Goal: Information Seeking & Learning: Learn about a topic

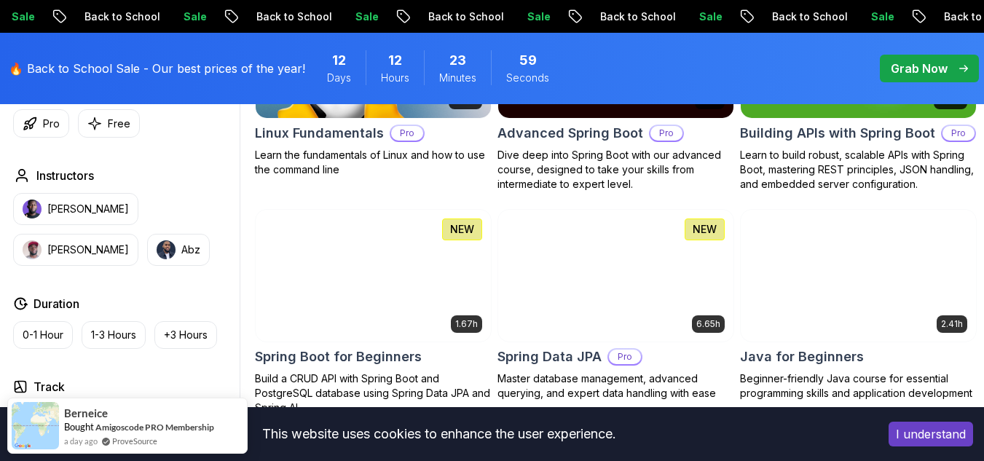
scroll to position [578, 0]
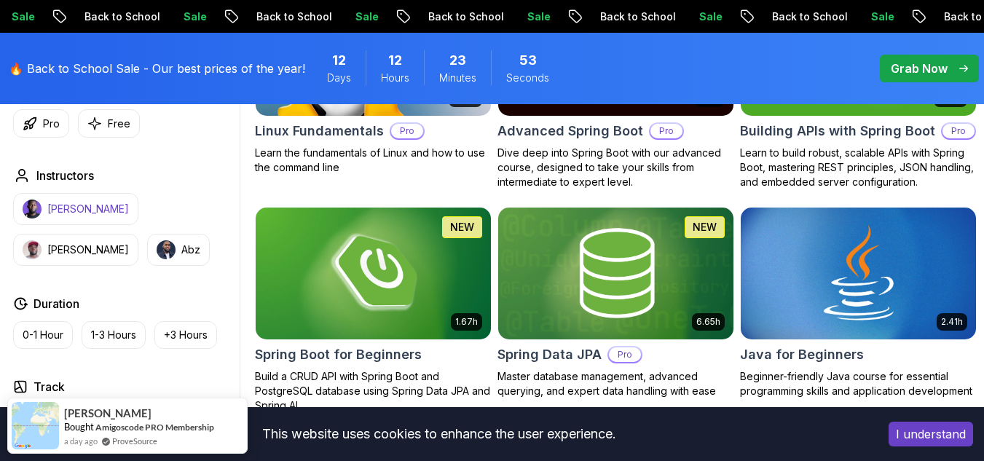
click at [60, 216] on p "Nelson Djalo" at bounding box center [88, 209] width 82 height 15
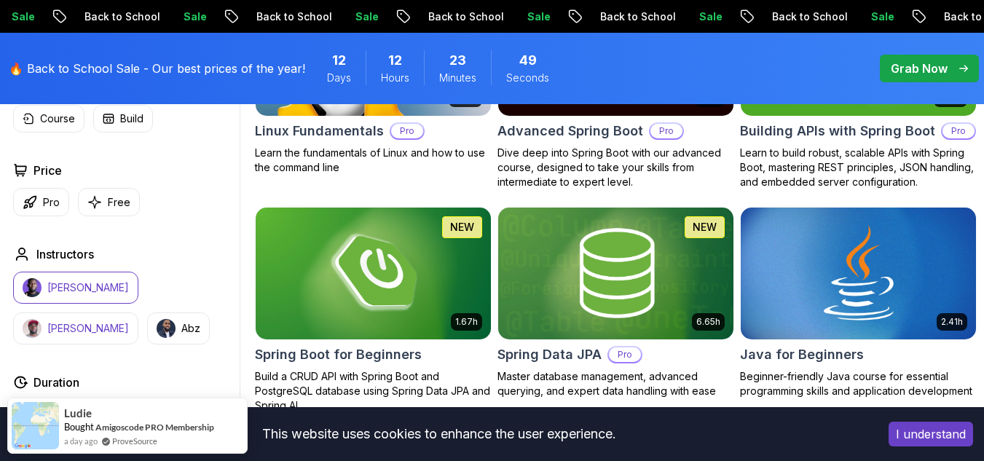
click at [42, 319] on img "button" at bounding box center [32, 328] width 19 height 19
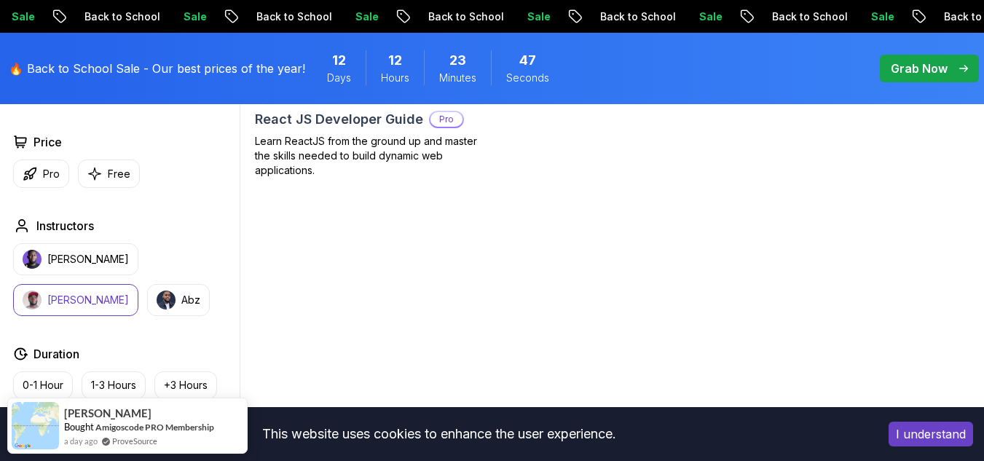
scroll to position [591, 0]
click at [181, 307] on p "Abz" at bounding box center [190, 299] width 19 height 15
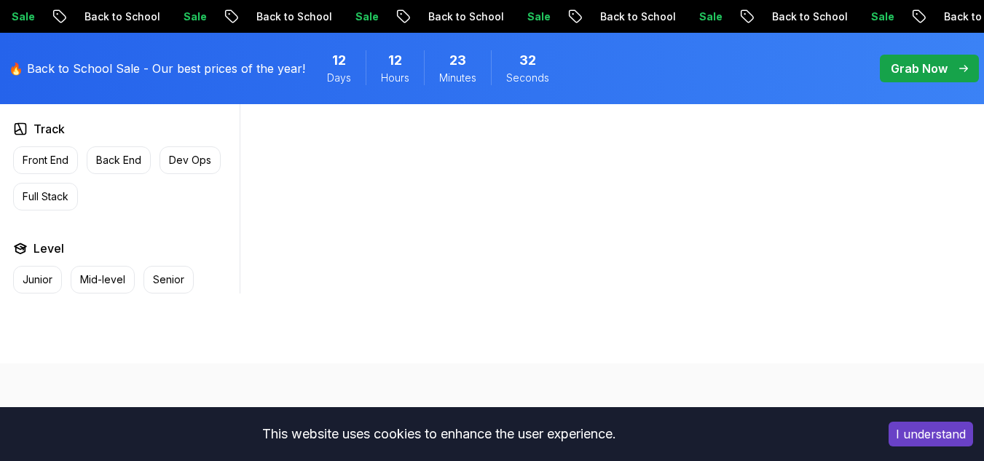
scroll to position [857, 0]
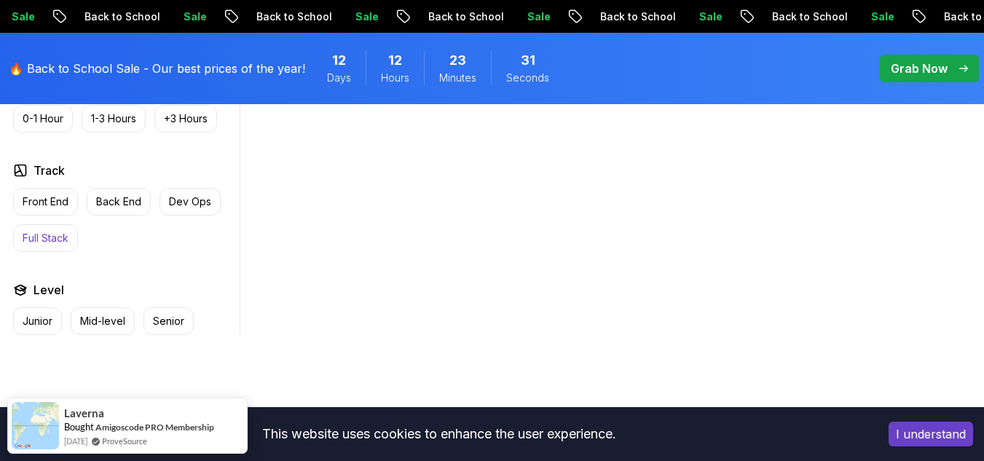
click at [47, 245] on p "Full Stack" at bounding box center [46, 238] width 46 height 15
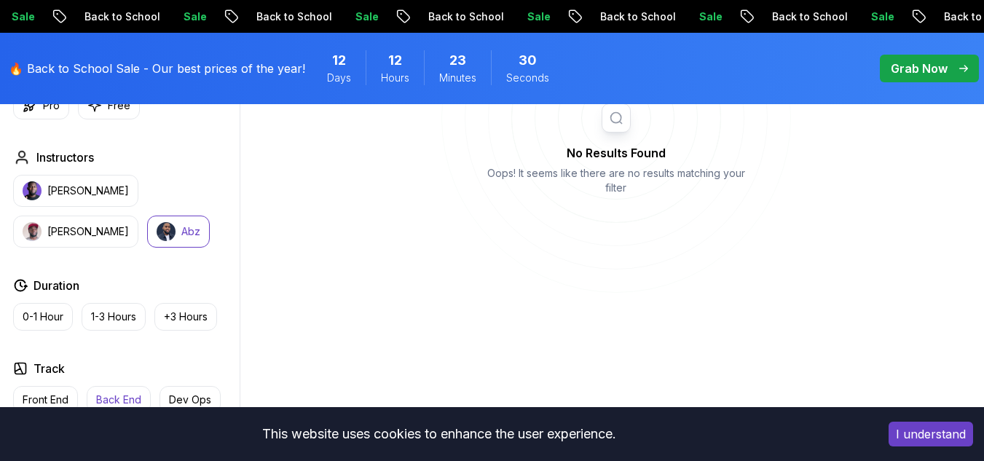
scroll to position [658, 0]
click at [46, 167] on h2 "Instructors" at bounding box center [65, 157] width 58 height 17
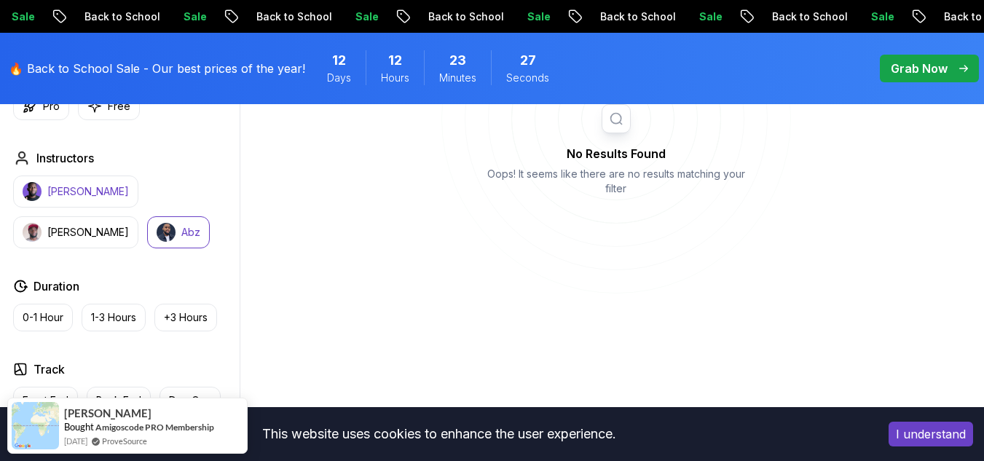
click at [38, 201] on img "button" at bounding box center [32, 191] width 19 height 19
click at [129, 225] on p "Richard" at bounding box center [88, 232] width 82 height 15
click at [157, 242] on img "button" at bounding box center [166, 232] width 19 height 19
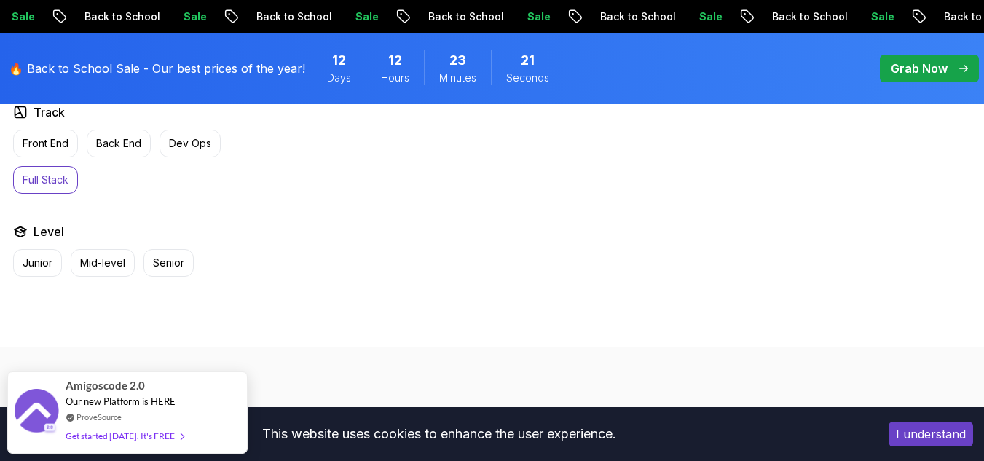
scroll to position [916, 0]
click at [62, 150] on p "Front End" at bounding box center [46, 142] width 46 height 15
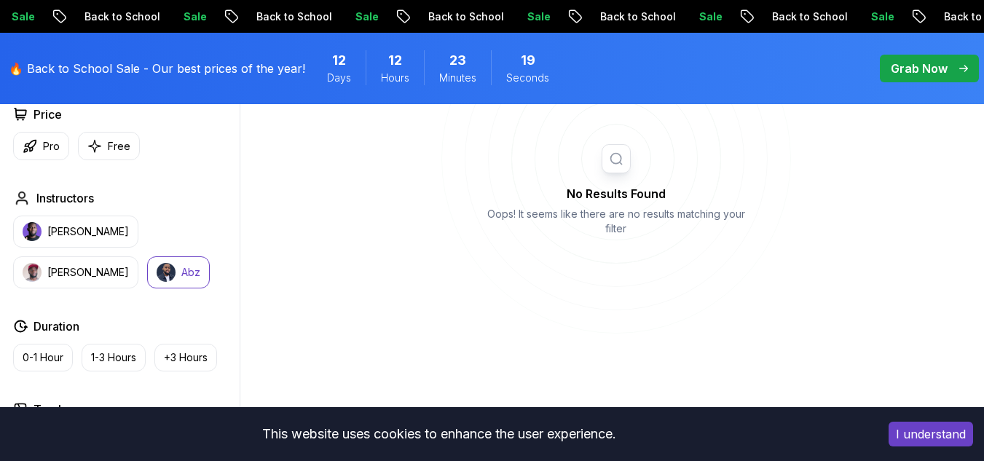
scroll to position [594, 0]
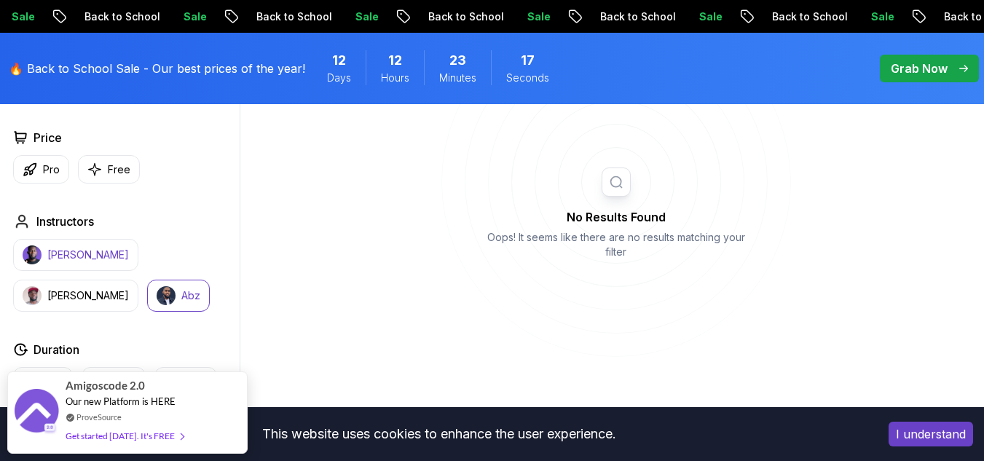
click at [70, 262] on p "Nelson Djalo" at bounding box center [88, 255] width 82 height 15
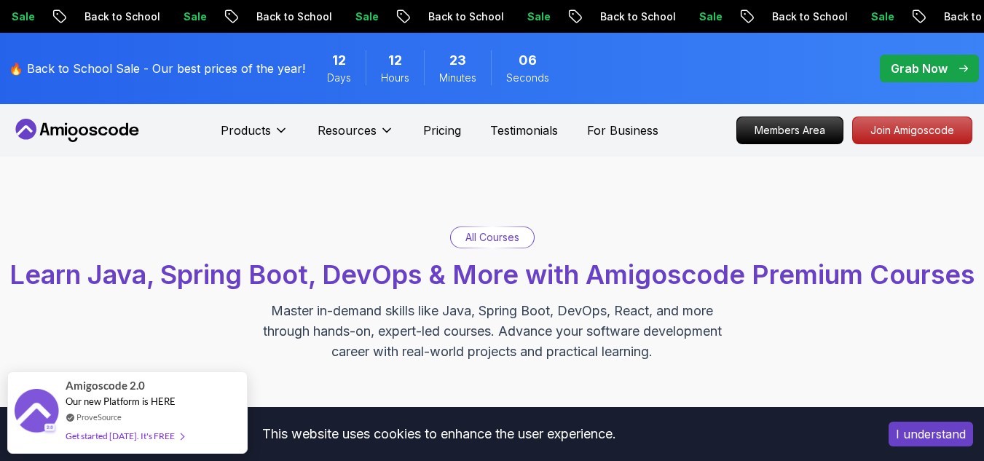
click at [73, 135] on icon at bounding box center [72, 131] width 9 height 9
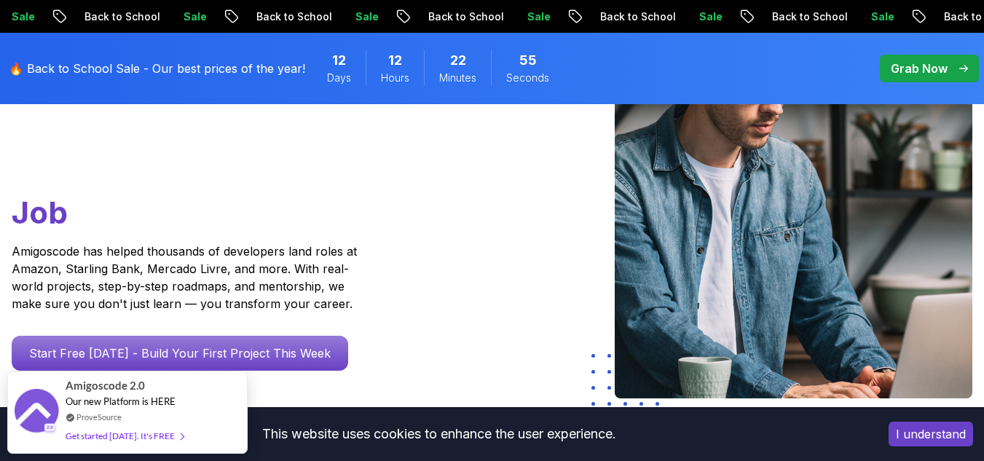
scroll to position [225, 0]
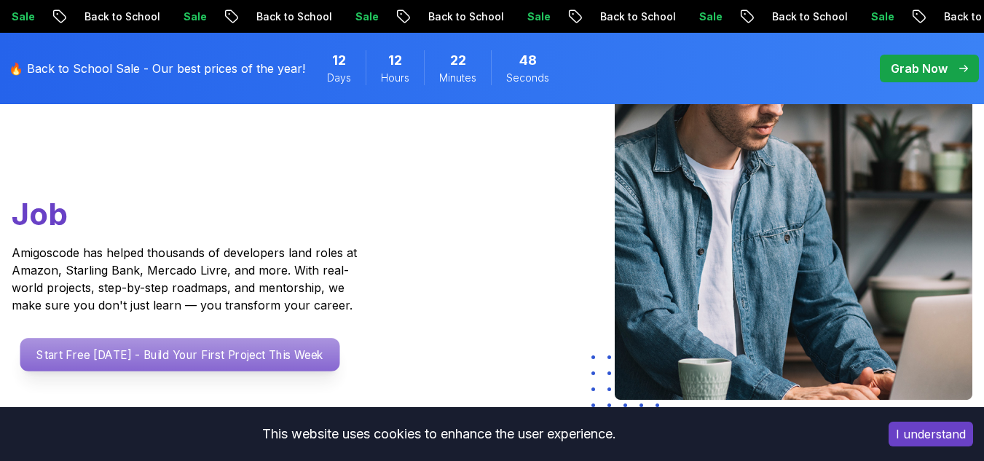
click at [99, 338] on p "Start Free Today - Build Your First Project This Week" at bounding box center [180, 355] width 320 height 34
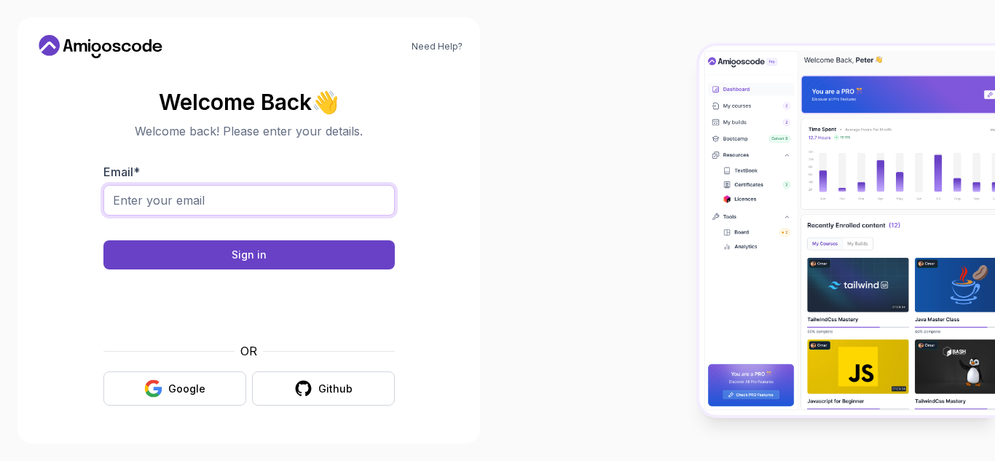
click at [168, 198] on input "Email *" at bounding box center [248, 200] width 291 height 31
type input "arshuboy20@gmail.com"
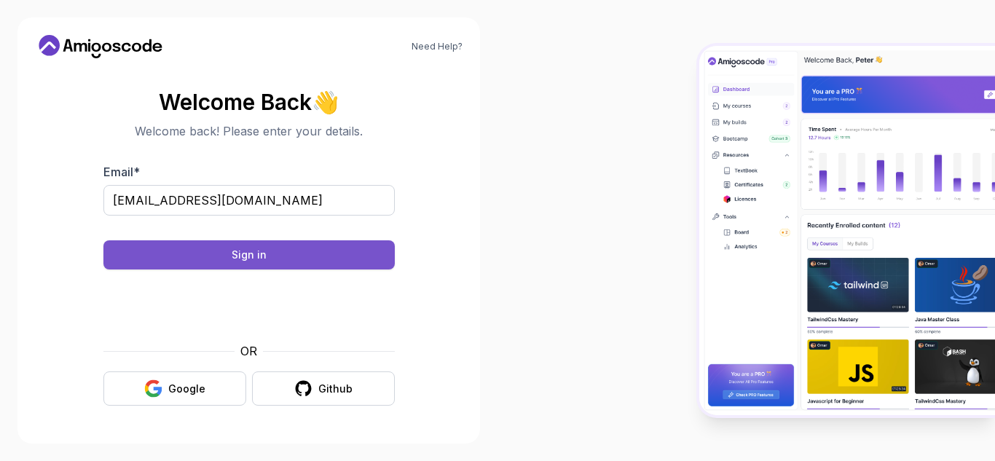
click at [163, 256] on button "Sign in" at bounding box center [248, 254] width 291 height 29
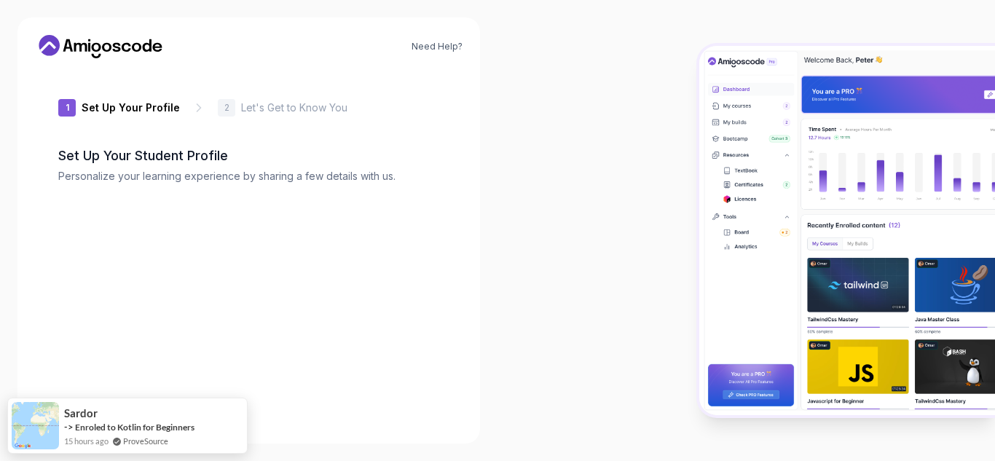
type input "keenfalcon2cbe4"
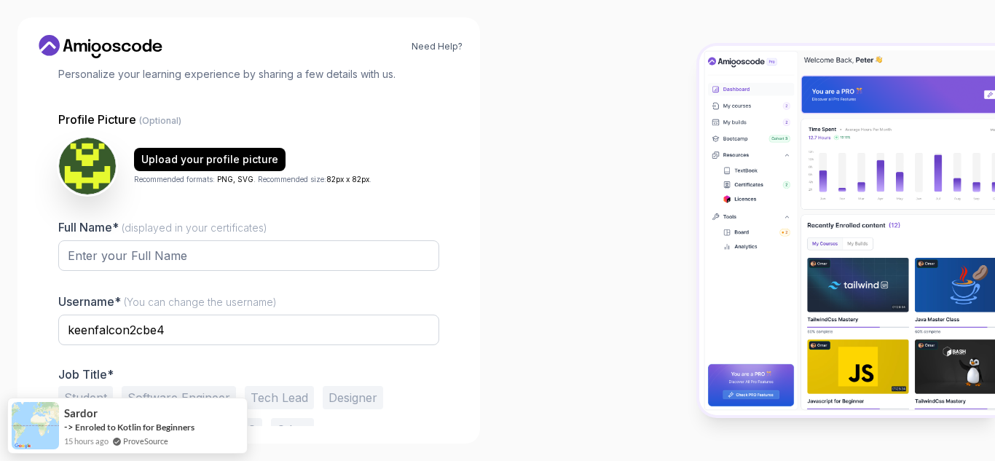
scroll to position [146, 0]
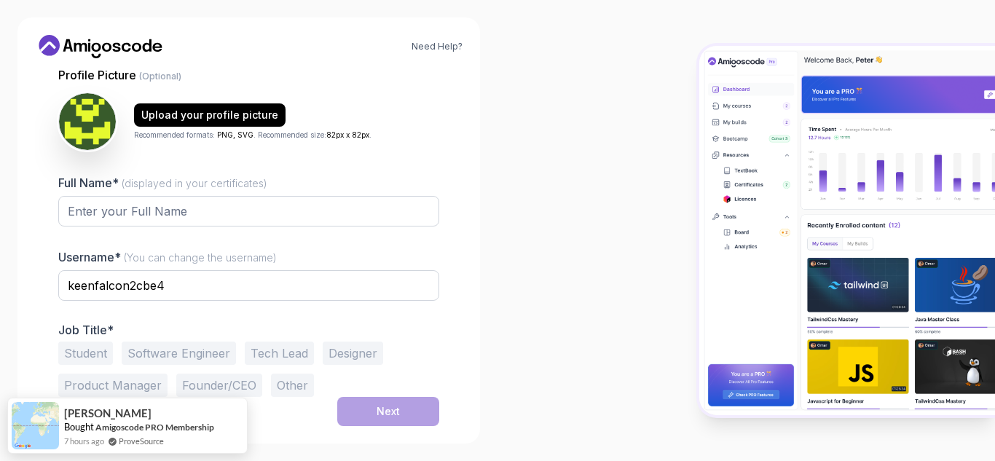
click at [83, 356] on button "Student" at bounding box center [85, 353] width 55 height 23
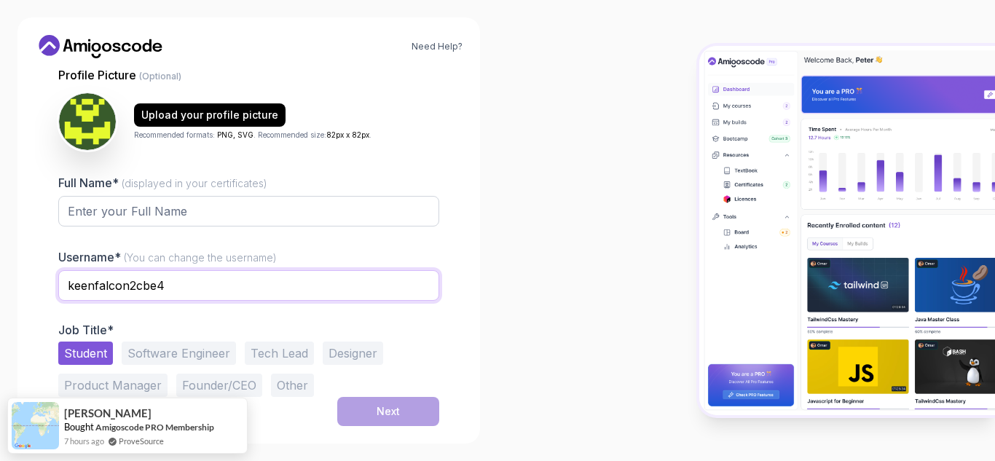
click at [178, 288] on input "keenfalcon2cbe4" at bounding box center [248, 285] width 381 height 31
drag, startPoint x: 178, startPoint y: 288, endPoint x: 28, endPoint y: 288, distance: 150.1
click at [28, 288] on div "Need Help? 1 Set Up Your Profile 1 Set Up Your Profile 2 Let's Get to Know You …" at bounding box center [248, 230] width 463 height 426
type input "arsh_31"
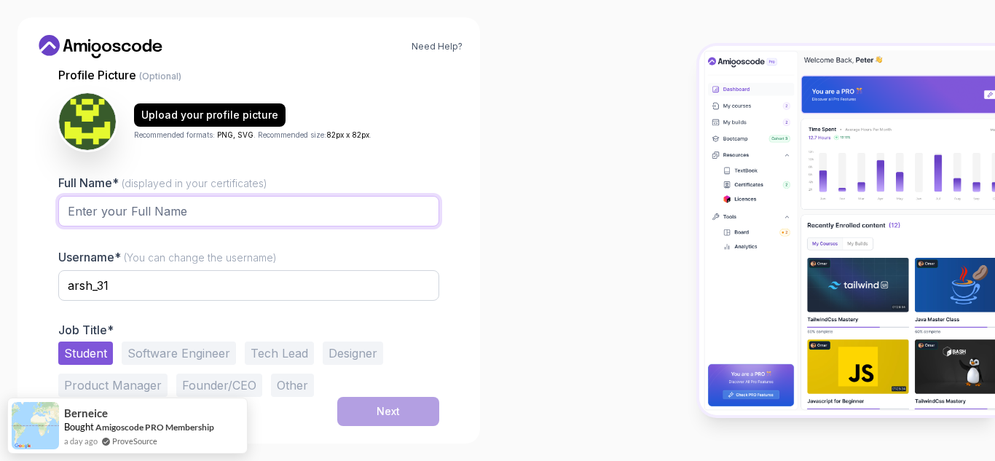
click at [168, 214] on input "Full Name* (displayed in your certificates)" at bounding box center [248, 211] width 381 height 31
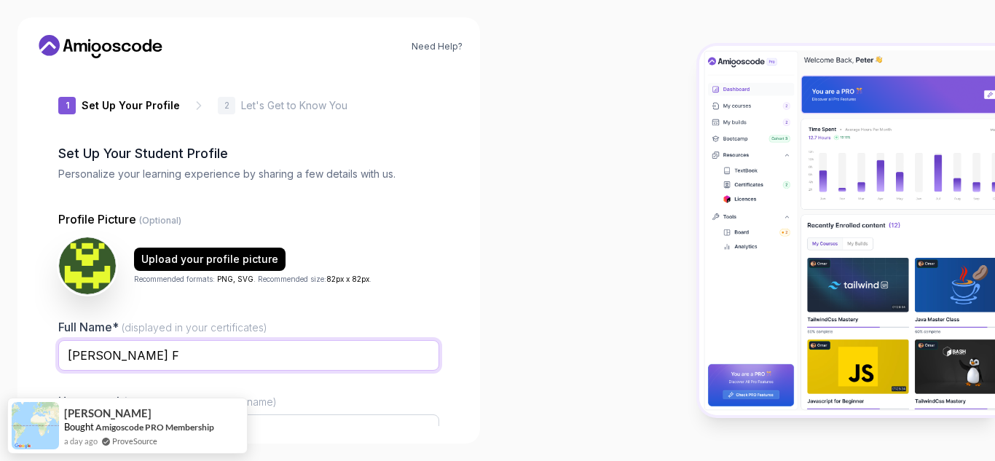
scroll to position [0, 0]
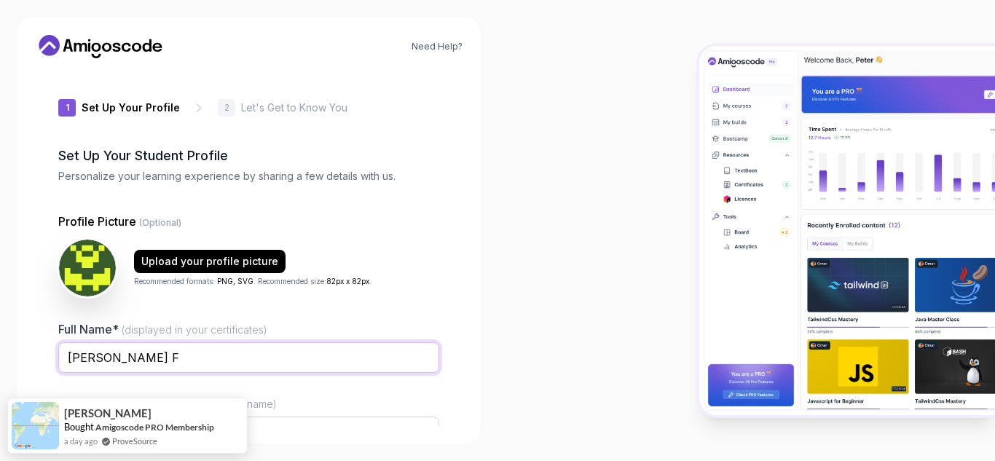
type input "[PERSON_NAME] F"
click at [292, 106] on p "Let's Get to Know You" at bounding box center [294, 108] width 106 height 15
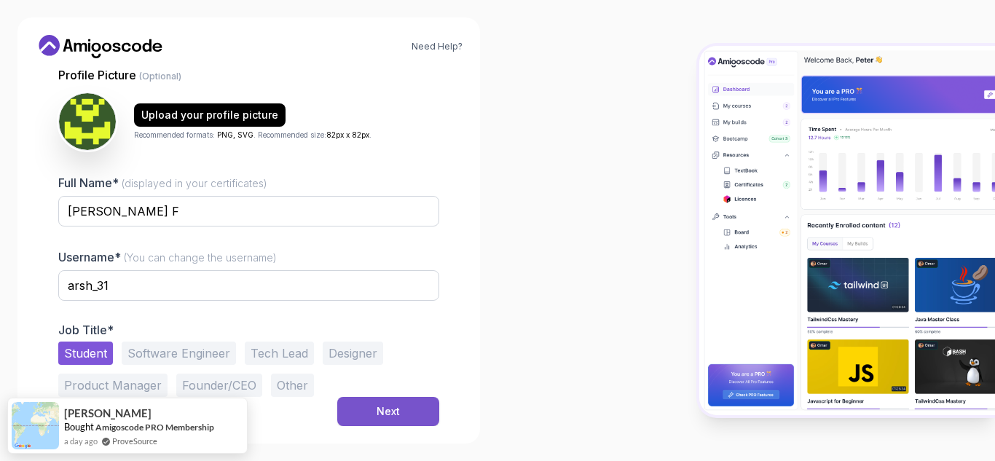
click at [367, 409] on button "Next" at bounding box center [388, 411] width 102 height 29
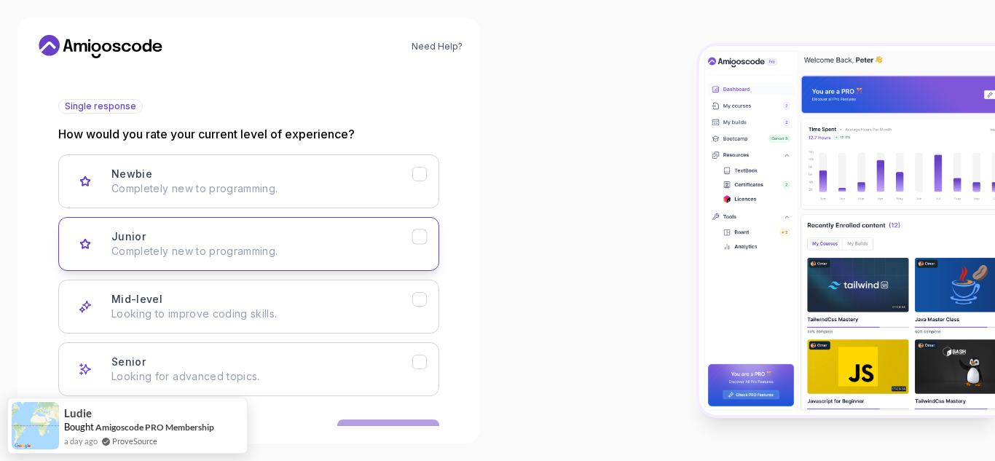
scroll to position [192, 0]
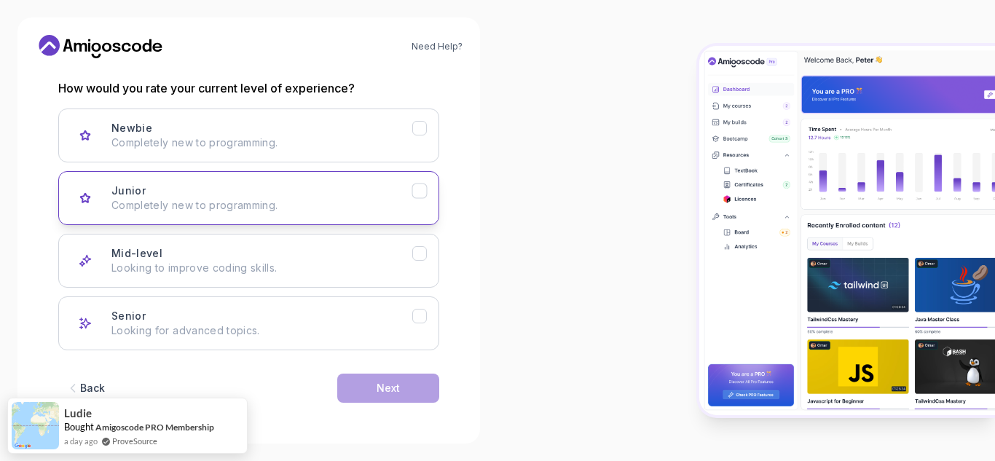
click at [311, 205] on p "Completely new to programming." at bounding box center [261, 205] width 301 height 15
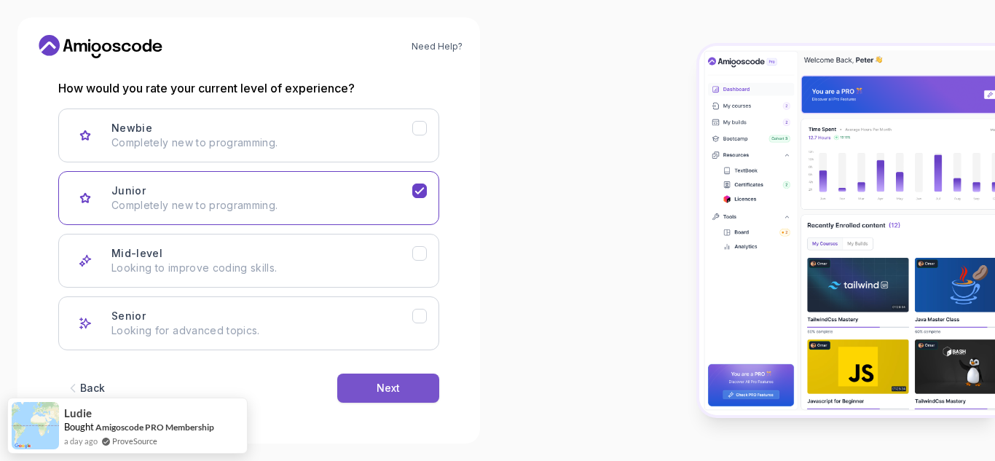
click at [380, 388] on div "Next" at bounding box center [388, 388] width 23 height 15
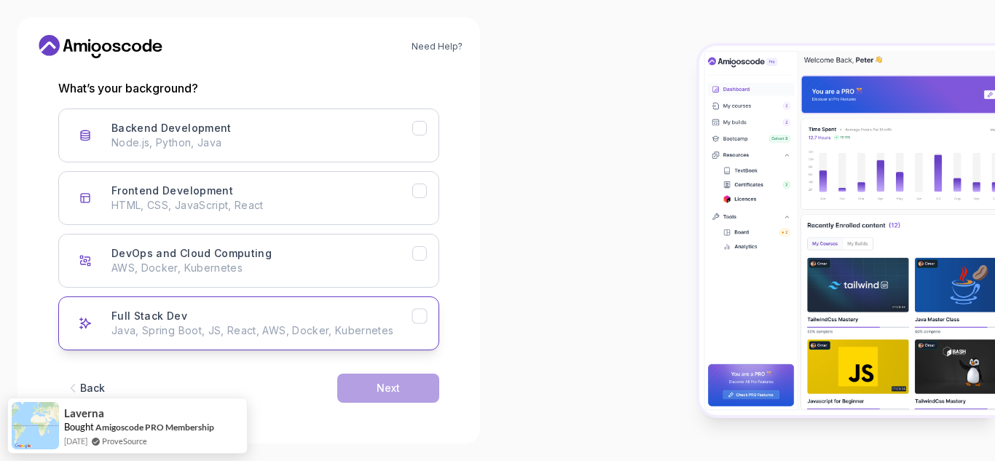
click at [207, 338] on button "Full Stack Dev Java, Spring Boot, JS, React, AWS, Docker, Kubernetes" at bounding box center [248, 323] width 381 height 54
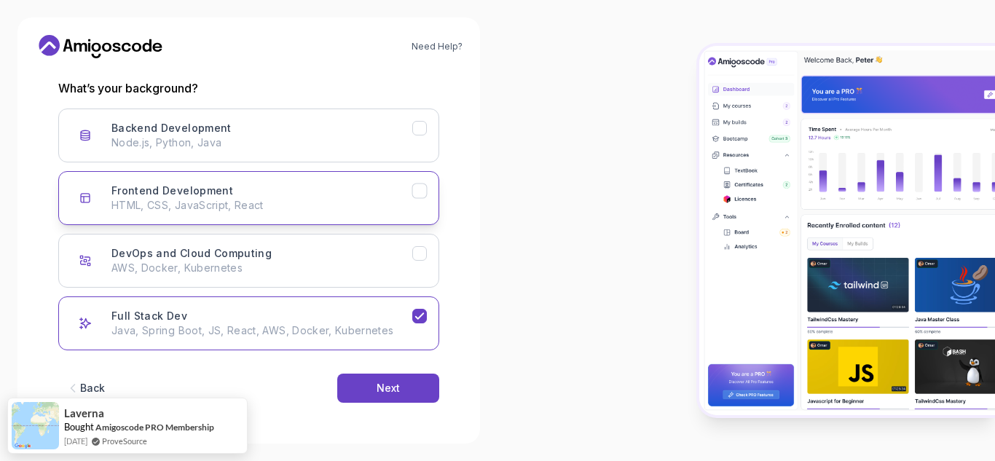
click at [196, 201] on p "HTML, CSS, JavaScript, React" at bounding box center [261, 205] width 301 height 15
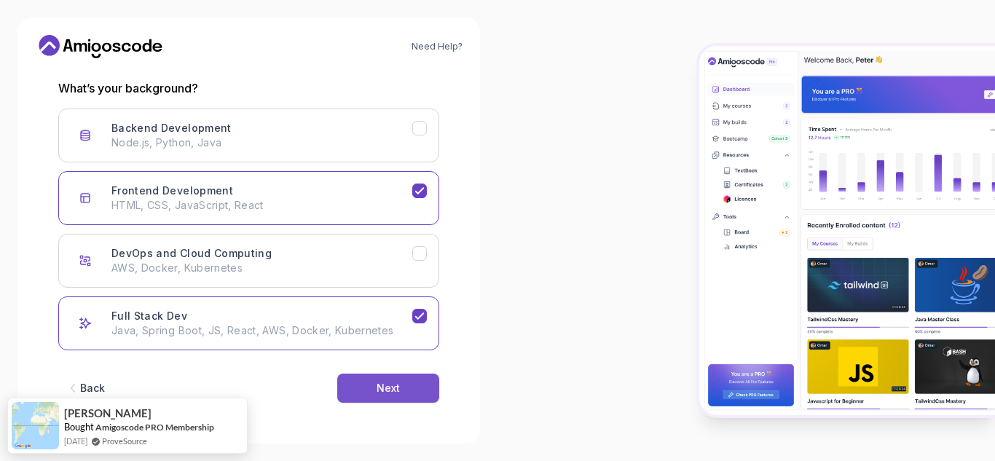
click at [367, 380] on button "Next" at bounding box center [388, 388] width 102 height 29
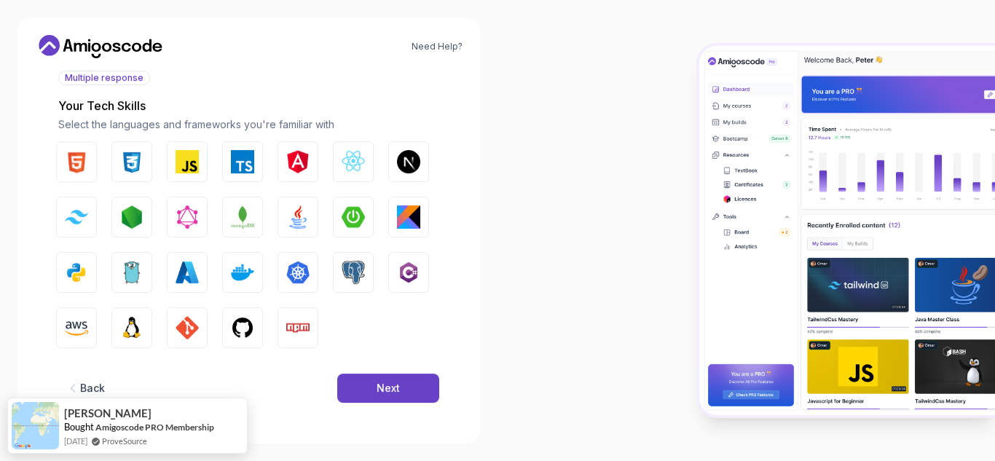
scroll to position [175, 0]
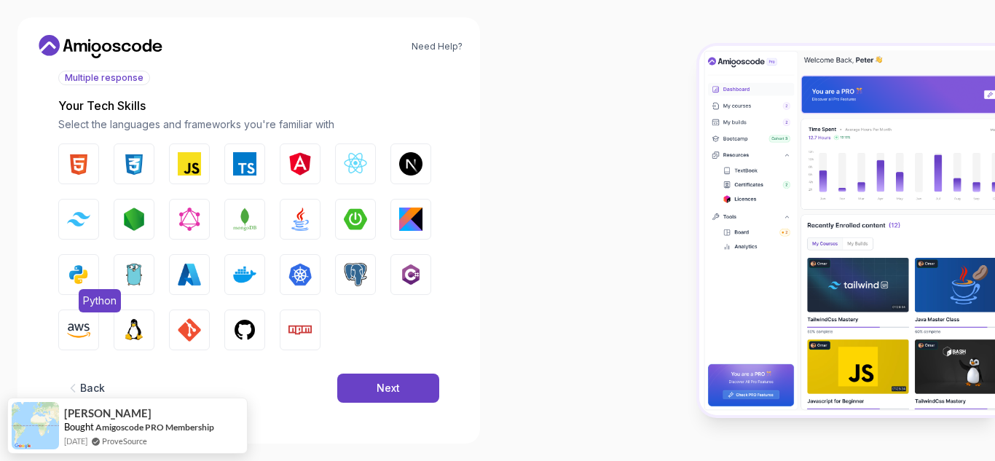
click at [75, 273] on img "button" at bounding box center [78, 274] width 23 height 23
click at [82, 173] on img "button" at bounding box center [78, 163] width 23 height 23
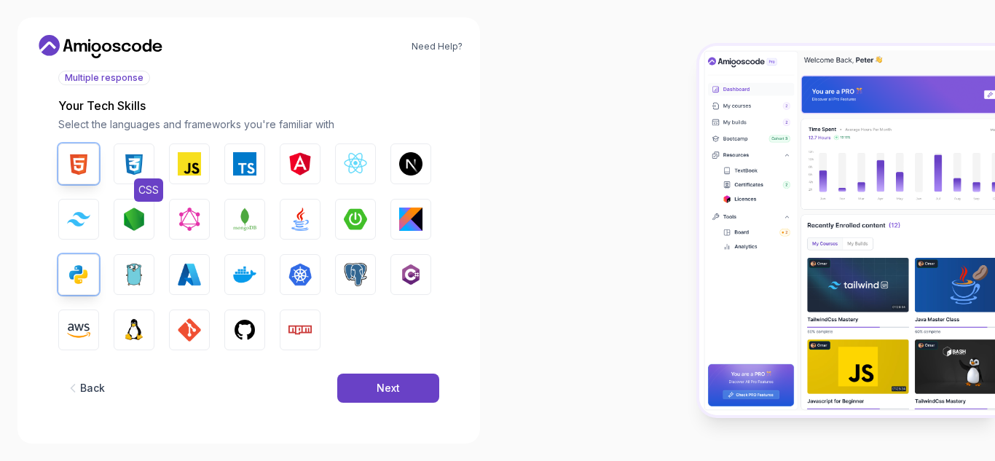
click at [140, 168] on img "button" at bounding box center [133, 163] width 23 height 23
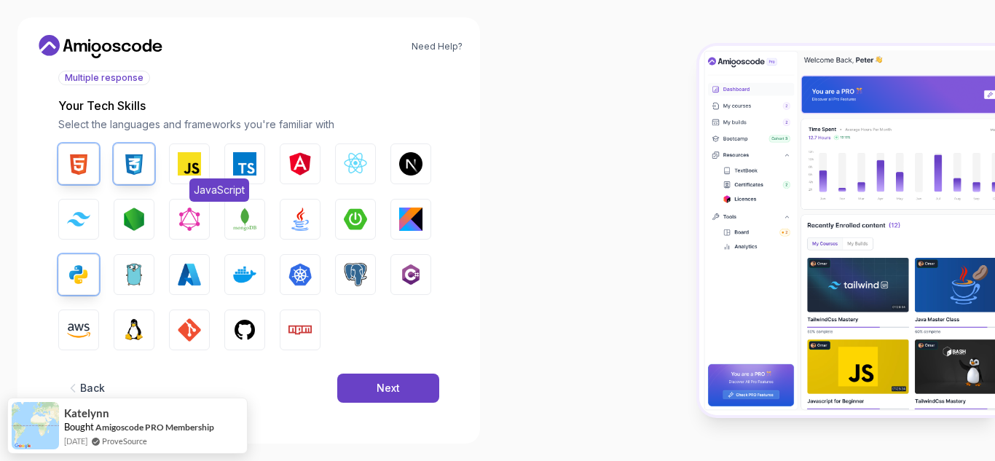
click at [182, 168] on img "button" at bounding box center [189, 163] width 23 height 23
click at [369, 385] on button "Next" at bounding box center [388, 388] width 102 height 29
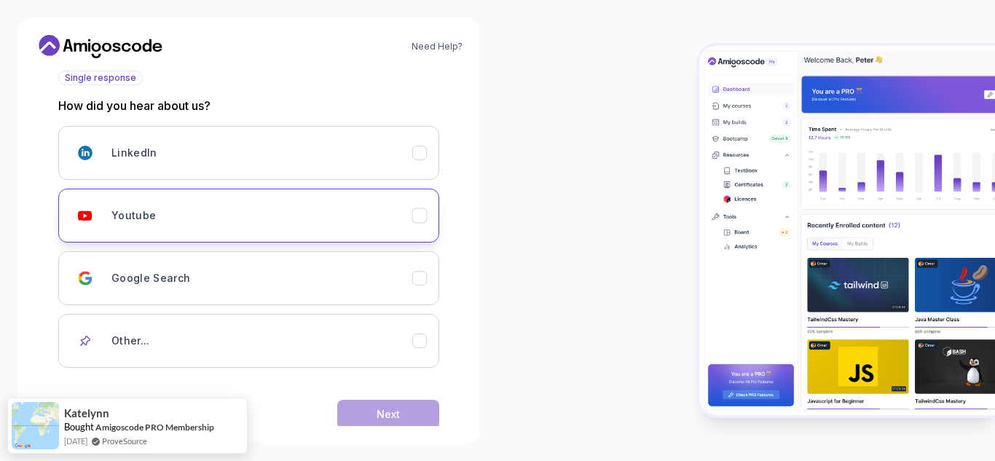
click at [147, 208] on h3 "Youtube" at bounding box center [133, 215] width 44 height 15
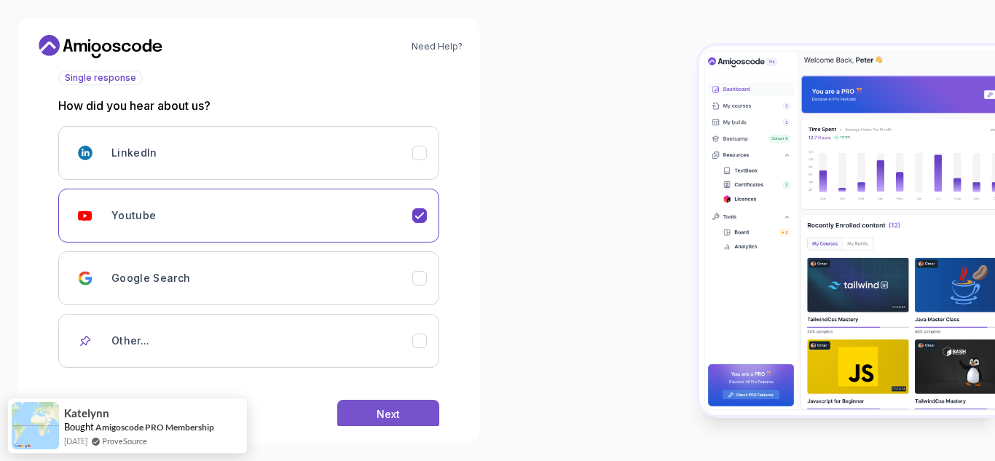
click at [366, 408] on button "Next" at bounding box center [388, 414] width 102 height 29
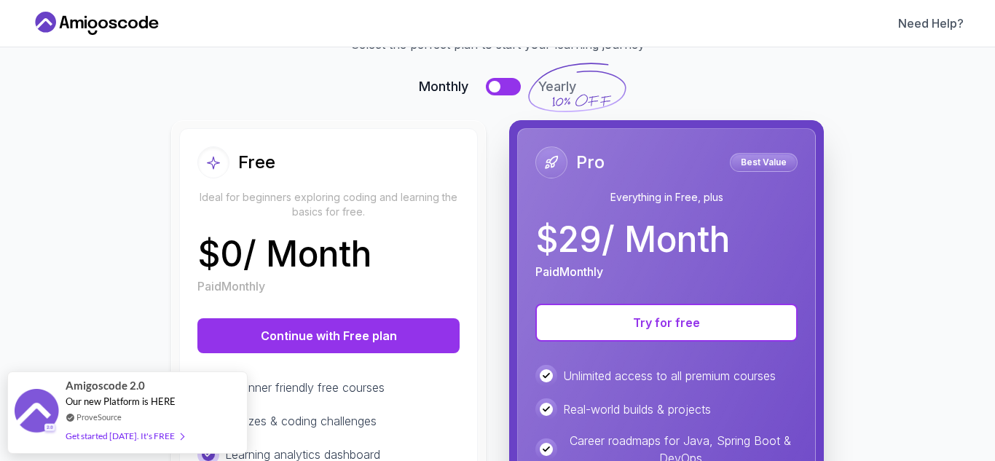
scroll to position [84, 0]
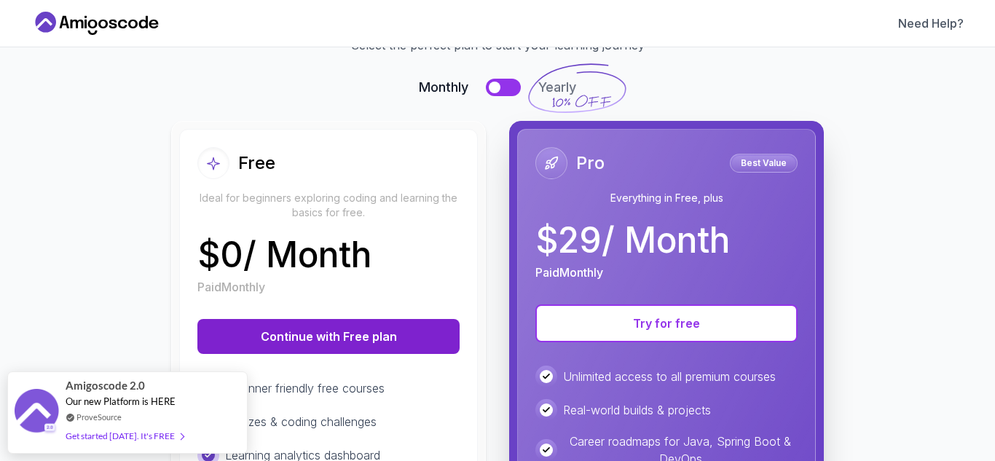
click at [350, 333] on button "Continue with Free plan" at bounding box center [328, 336] width 262 height 35
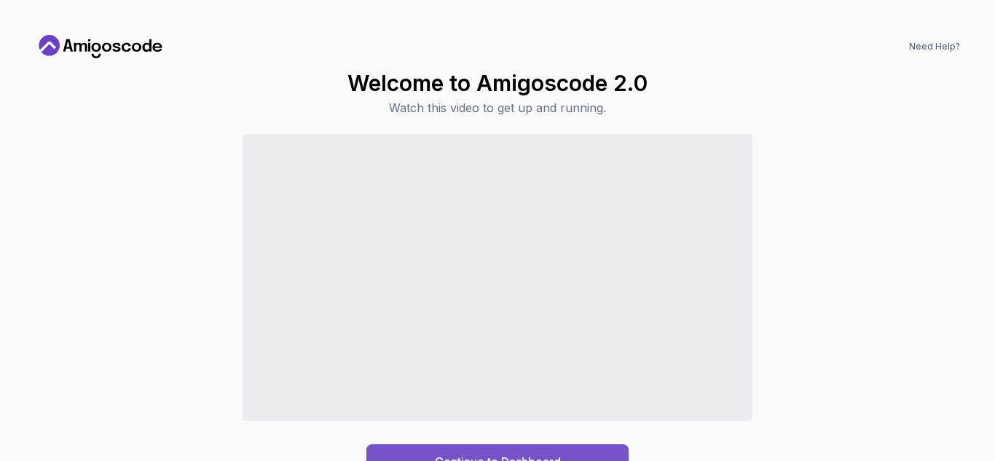
click at [462, 454] on div "Continue to Dashboard" at bounding box center [498, 461] width 126 height 17
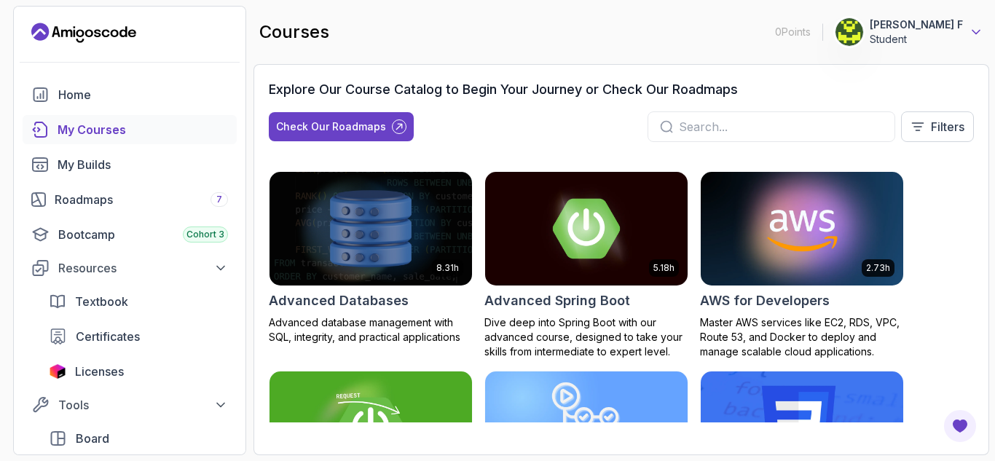
click at [972, 31] on icon at bounding box center [975, 33] width 7 height 4
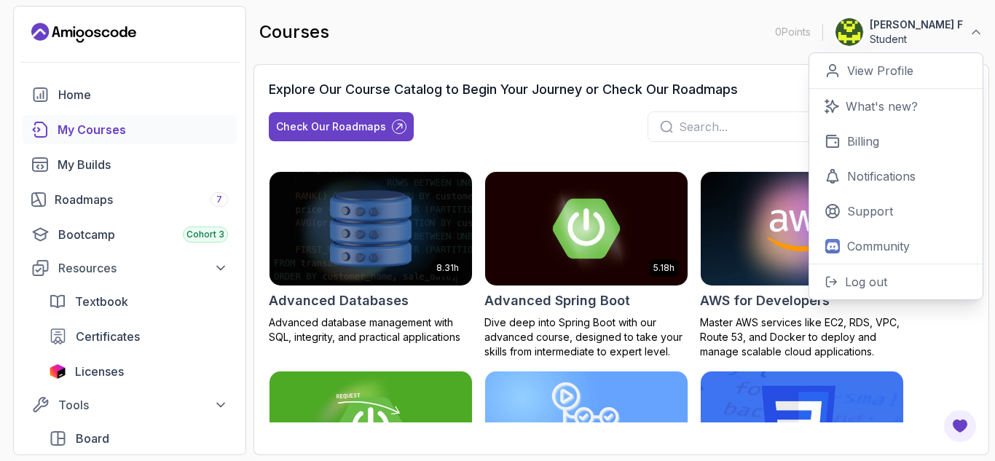
click at [734, 45] on div "courses 0 Points 1 Arsath Maideen F Student 0 Points View Profile What's new? B…" at bounding box center [622, 32] width 736 height 52
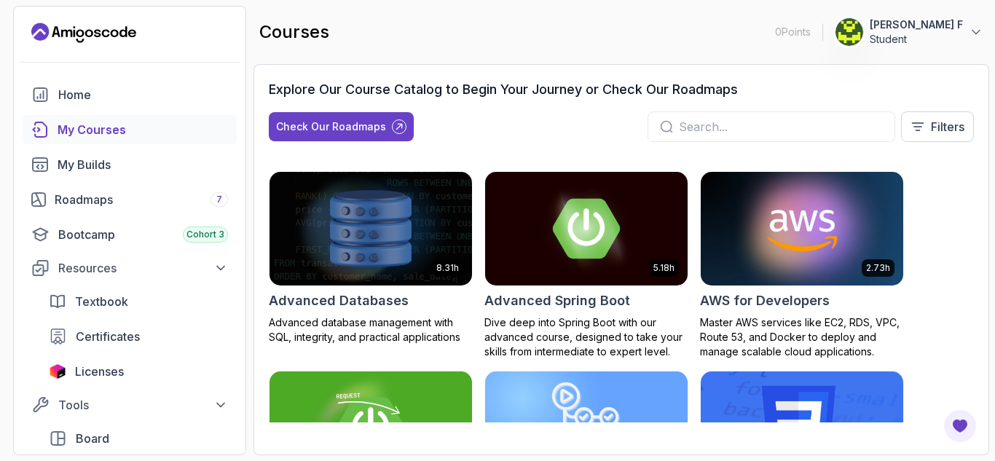
click at [927, 21] on p "[PERSON_NAME] F" at bounding box center [916, 24] width 93 height 15
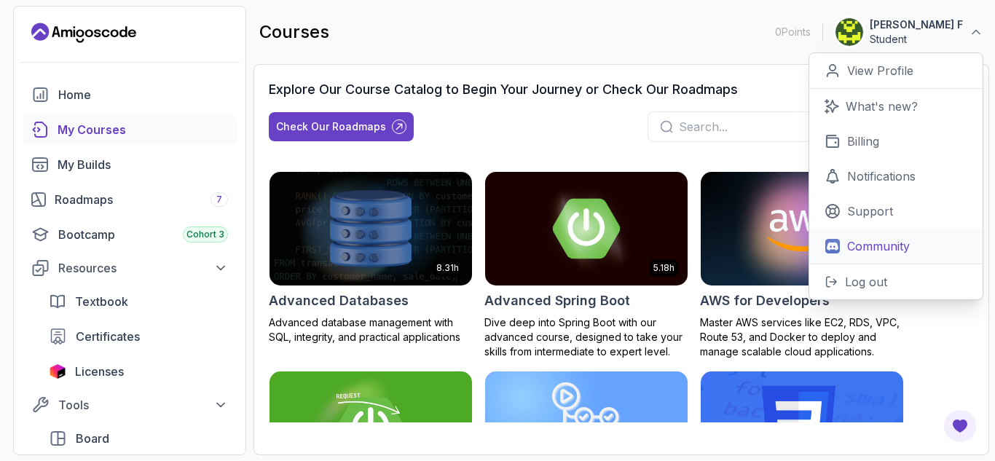
click at [852, 245] on p "Community" at bounding box center [878, 245] width 63 height 17
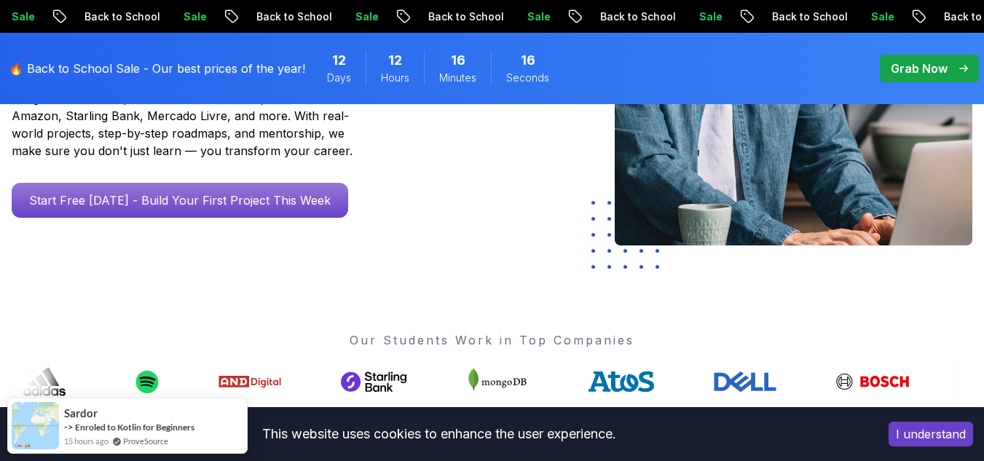
scroll to position [380, 0]
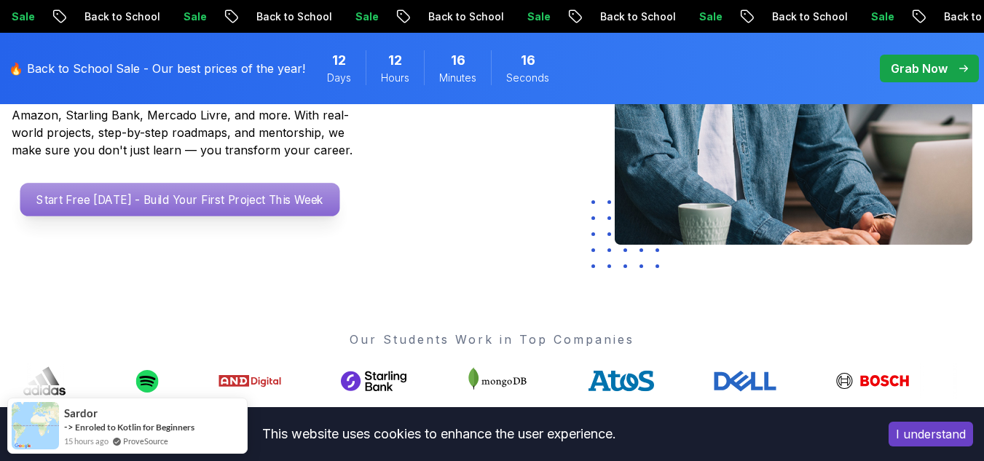
click at [95, 183] on p "Start Free Today - Build Your First Project This Week" at bounding box center [180, 200] width 320 height 34
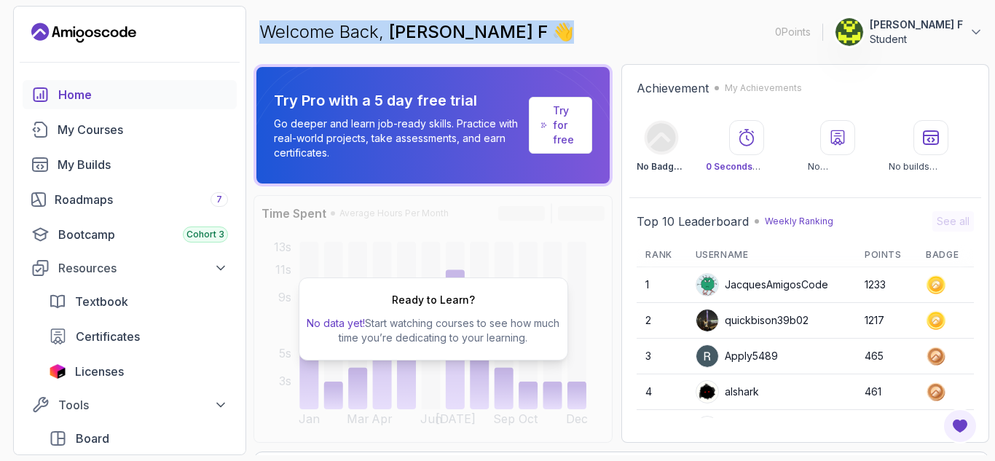
drag, startPoint x: 263, startPoint y: 32, endPoint x: 583, endPoint y: 25, distance: 320.6
click at [583, 25] on div "Welcome Back, Arsath Maideen F 👋 0 Points 1 Arsath Maideen F Student" at bounding box center [622, 32] width 736 height 52
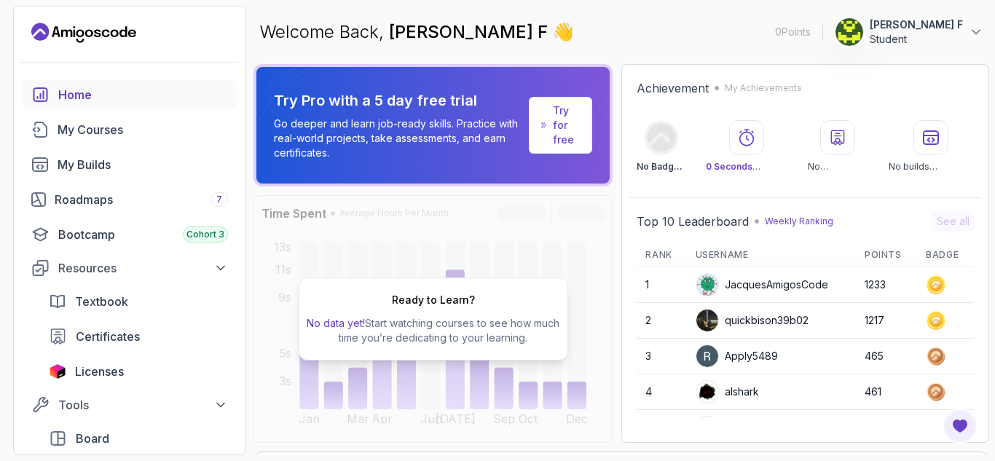
click at [608, 34] on div "Welcome Back, Arsath Maideen F 👋 0 Points 1 Arsath Maideen F Student" at bounding box center [622, 32] width 736 height 52
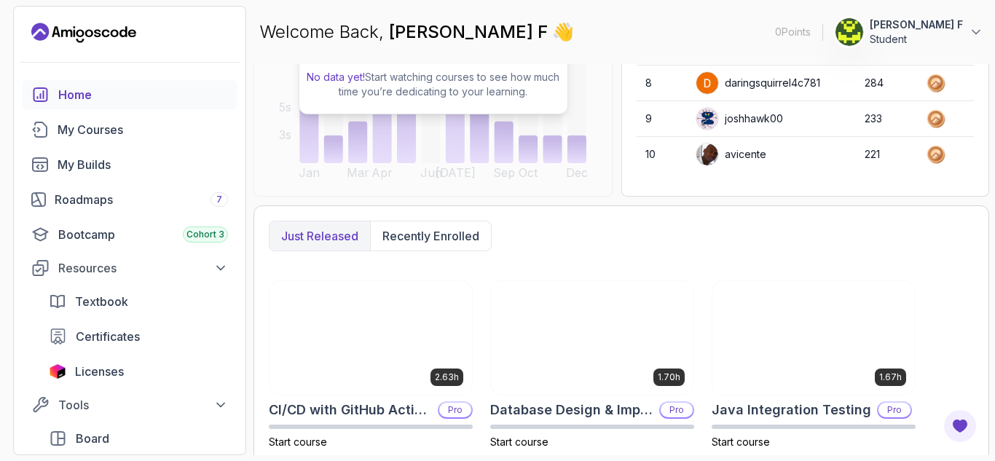
scroll to position [247, 0]
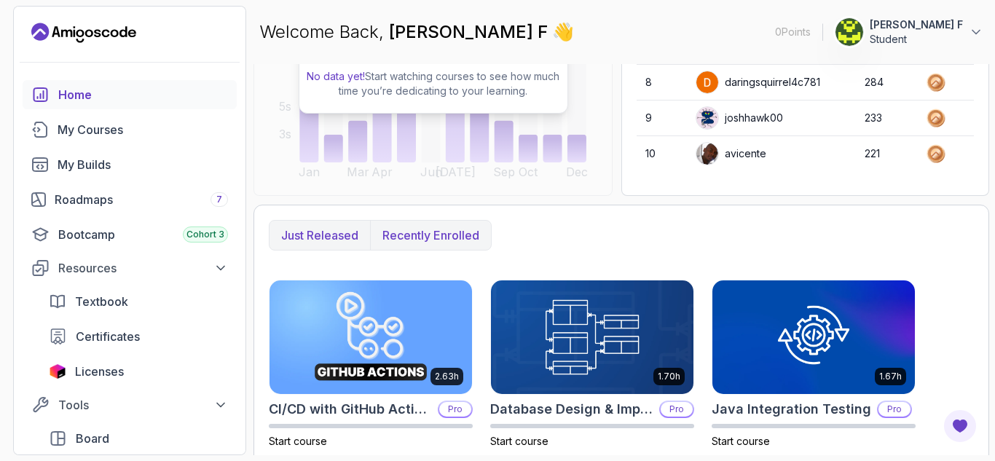
click at [428, 229] on p "Recently enrolled" at bounding box center [430, 235] width 97 height 17
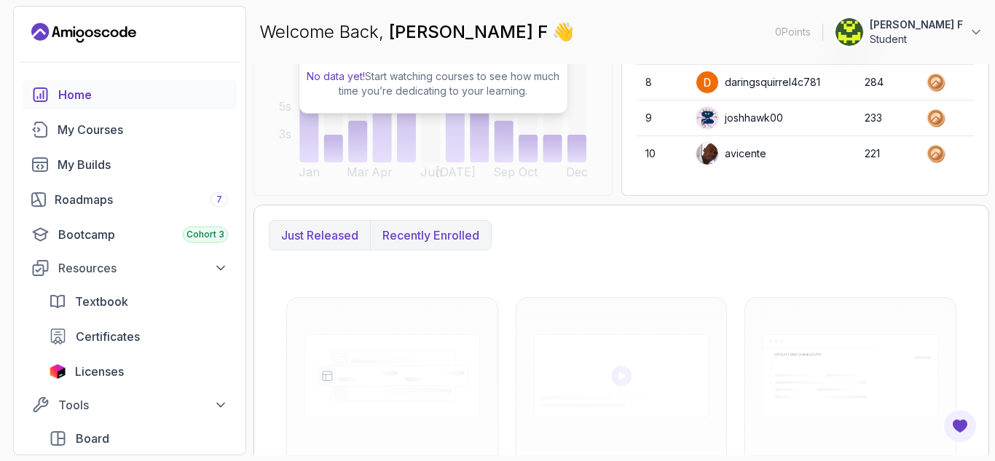
click at [304, 236] on p "Just released" at bounding box center [319, 235] width 77 height 17
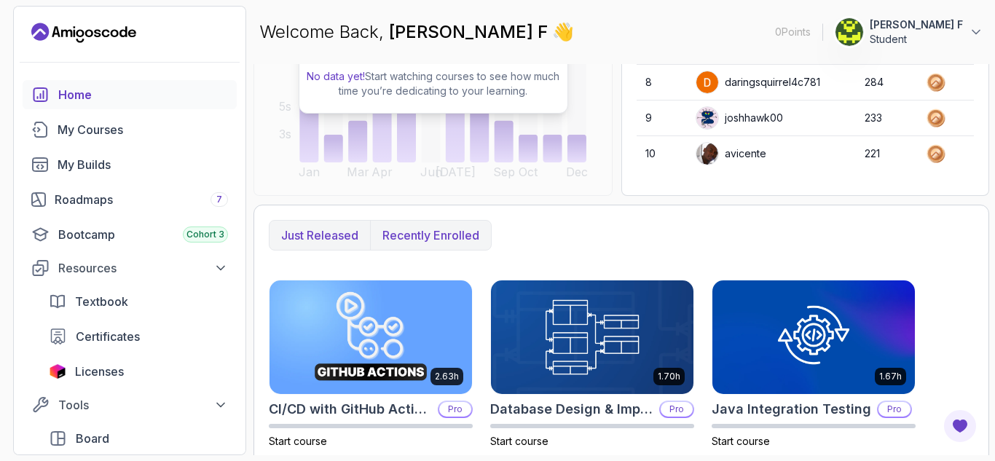
click at [433, 223] on button "Recently enrolled" at bounding box center [430, 235] width 121 height 29
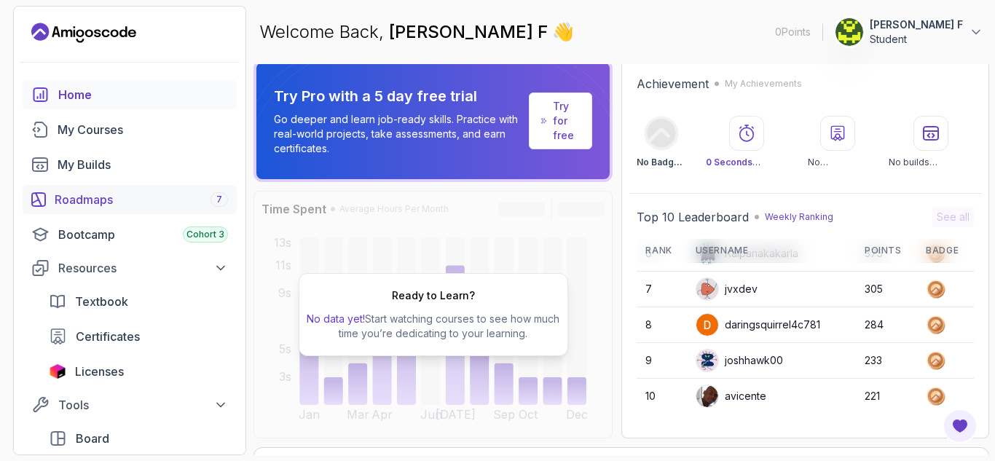
scroll to position [4, 0]
click at [154, 232] on div "Bootcamp Cohort 3" at bounding box center [143, 234] width 170 height 17
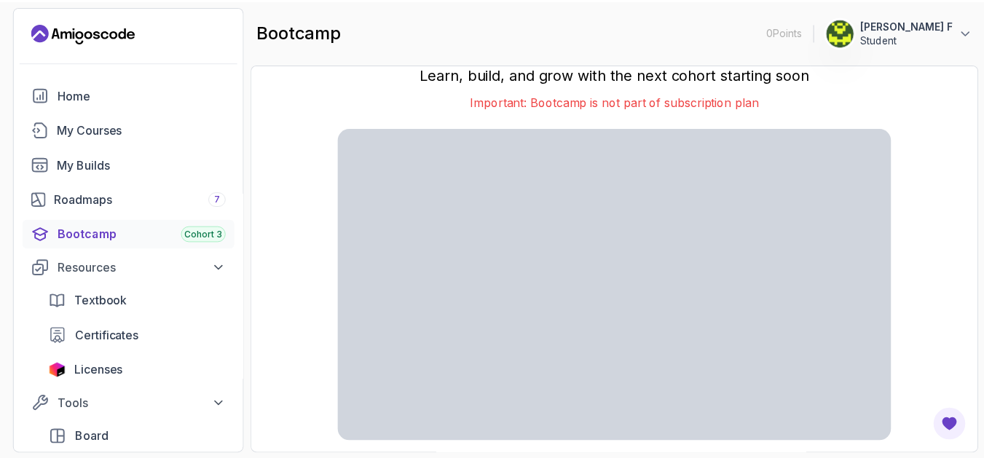
scroll to position [36, 0]
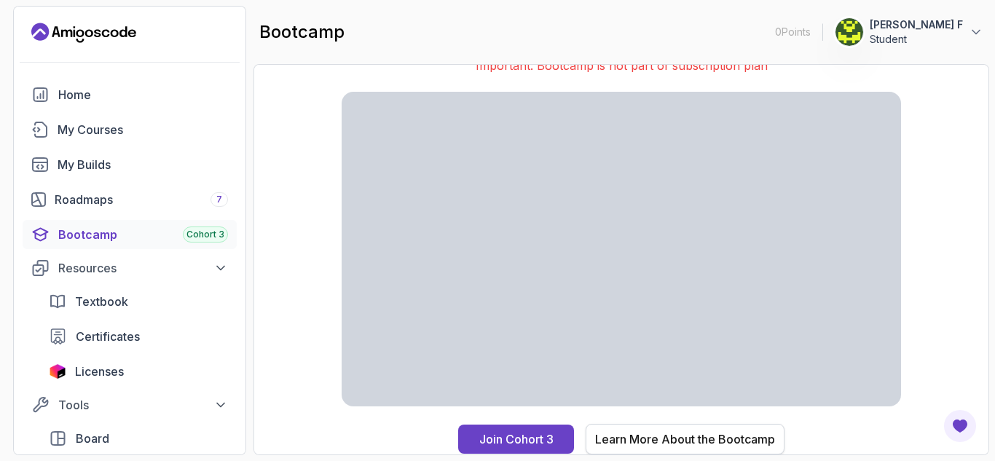
click at [691, 442] on div "Learn More About the Bootcamp" at bounding box center [685, 439] width 180 height 17
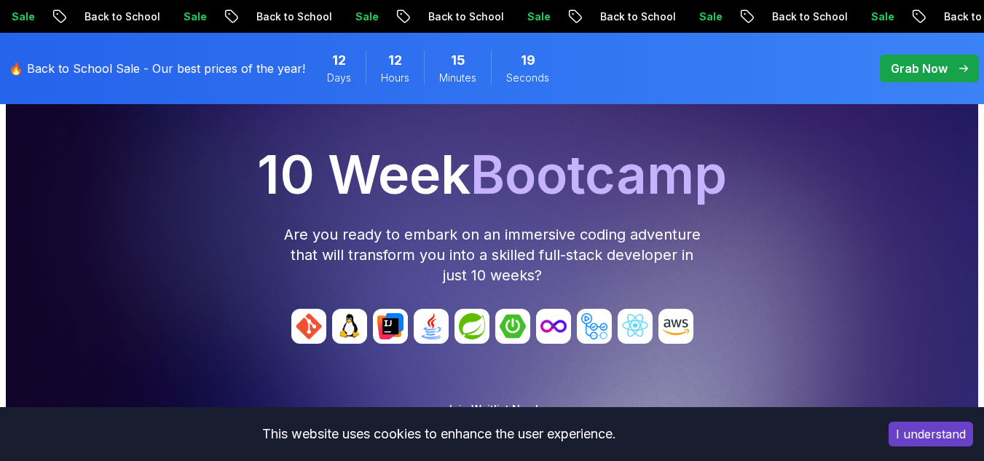
scroll to position [138, 0]
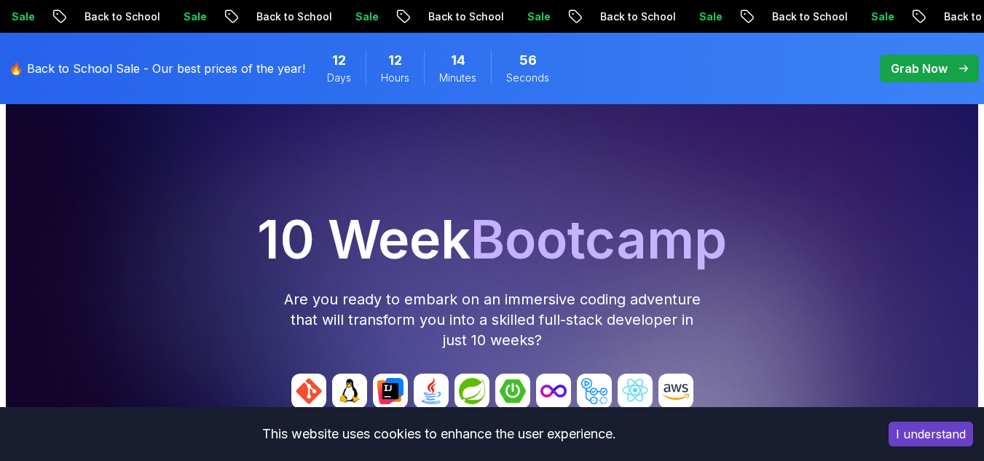
scroll to position [0, 0]
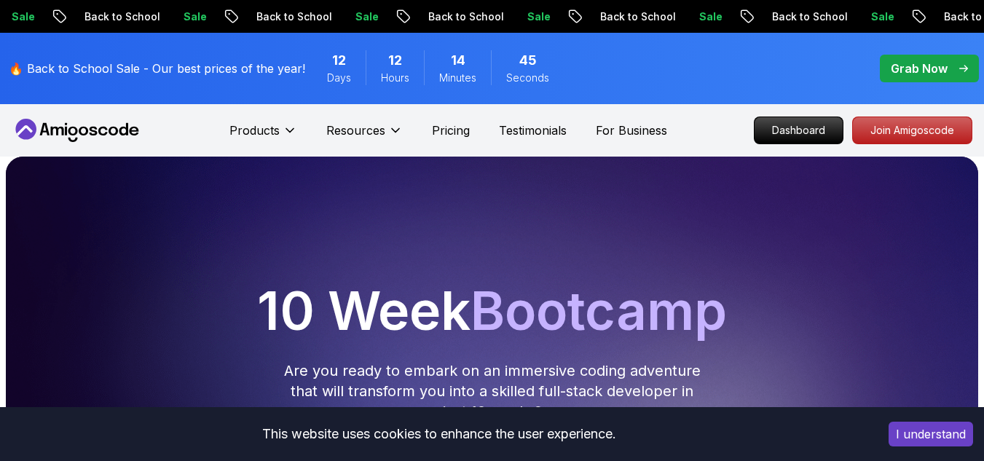
click at [56, 129] on icon at bounding box center [57, 131] width 13 height 9
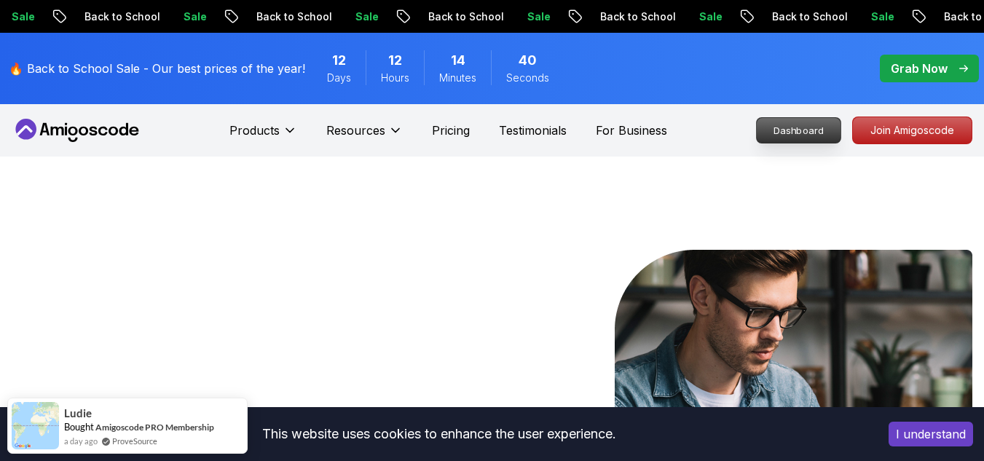
click at [786, 125] on p "Dashboard" at bounding box center [799, 130] width 84 height 25
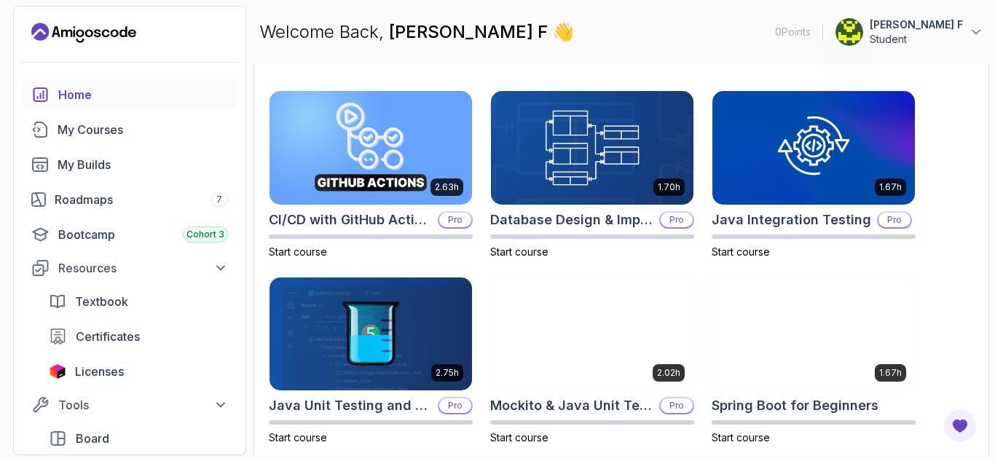
scroll to position [437, 0]
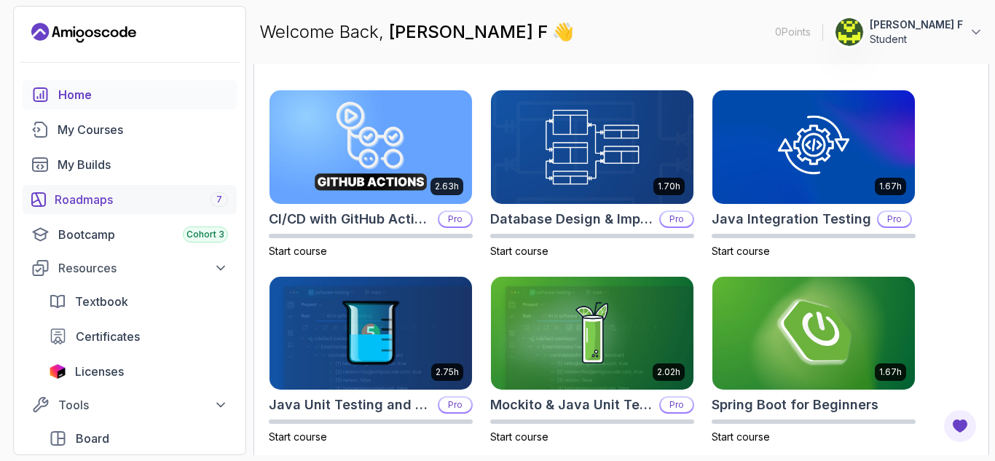
click at [85, 202] on div "Roadmaps 7" at bounding box center [141, 199] width 173 height 17
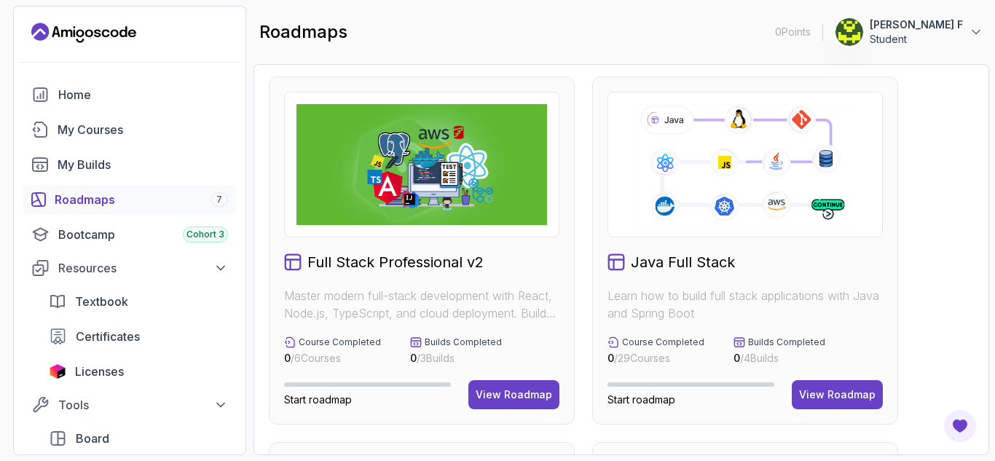
scroll to position [17, 0]
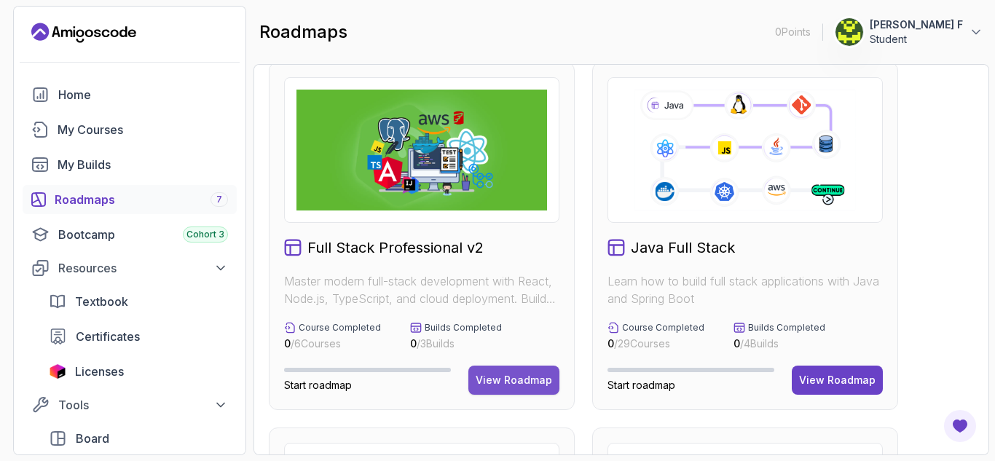
click at [507, 378] on div "View Roadmap" at bounding box center [514, 380] width 76 height 15
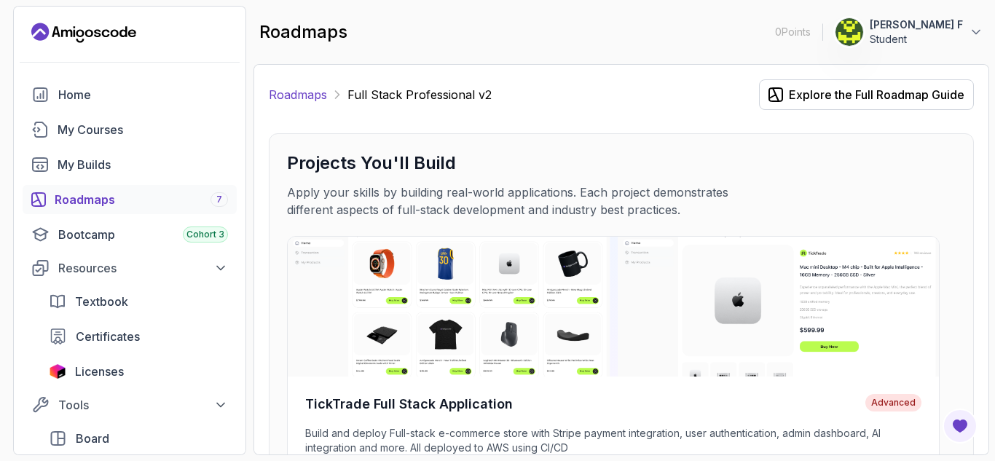
click at [300, 96] on link "Roadmaps" at bounding box center [298, 94] width 58 height 17
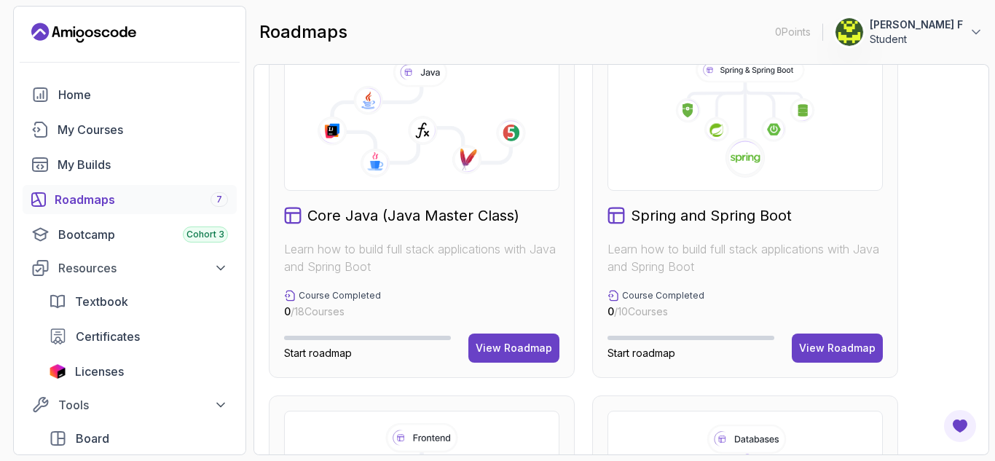
scroll to position [414, 0]
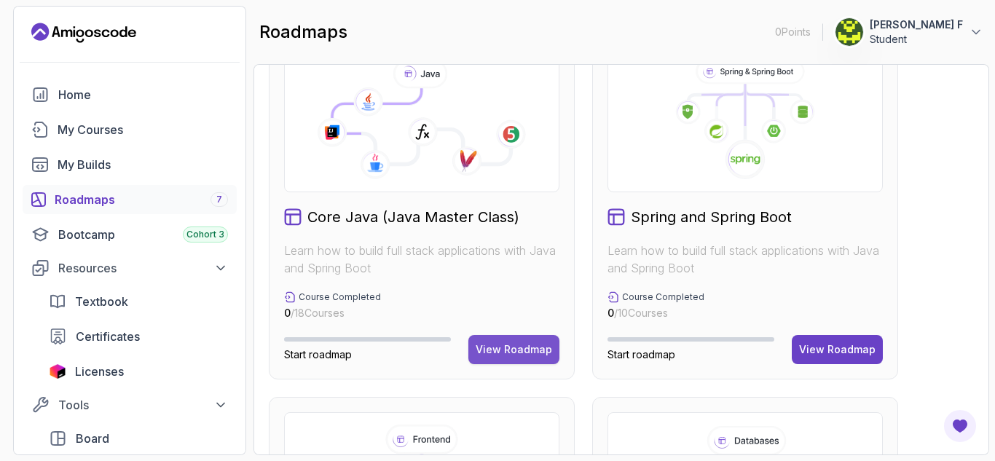
click at [500, 345] on div "View Roadmap" at bounding box center [514, 349] width 76 height 15
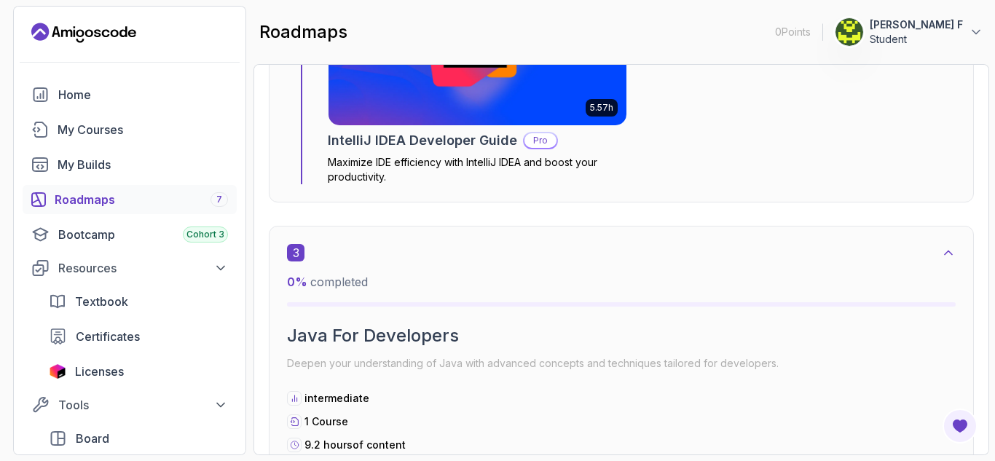
scroll to position [1420, 0]
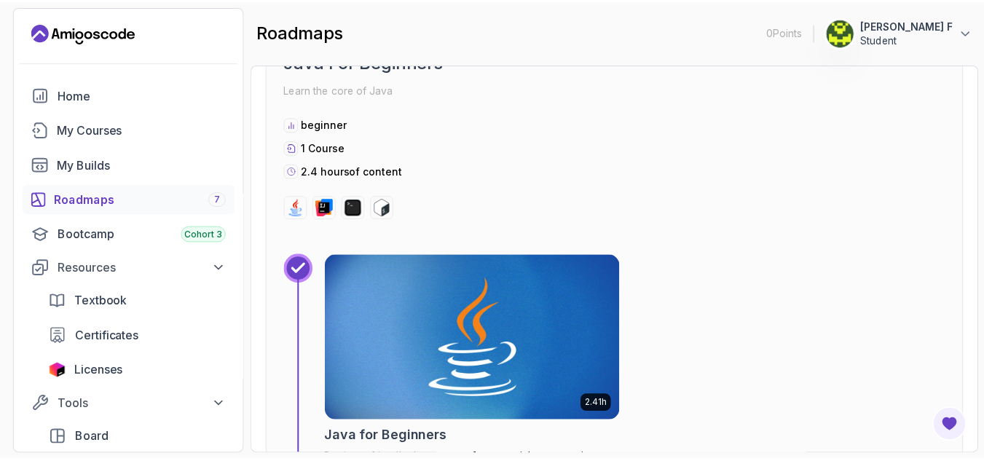
scroll to position [593, 0]
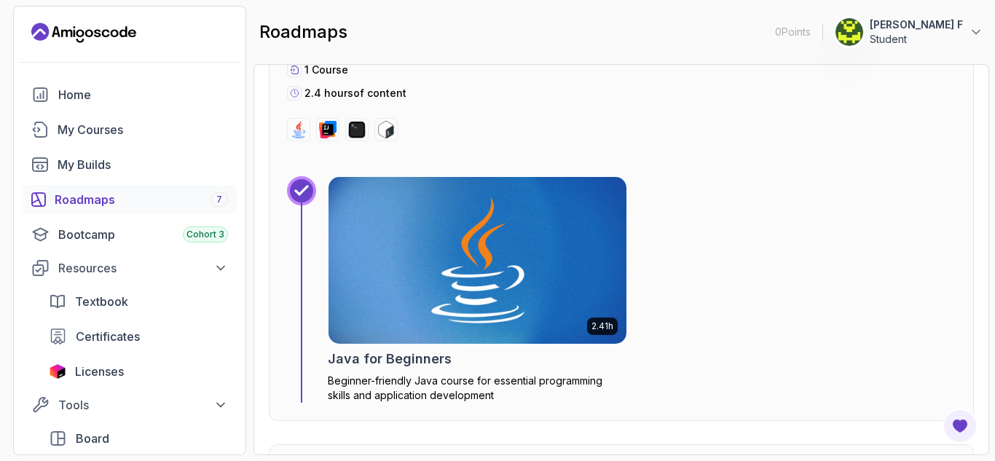
click at [471, 280] on img at bounding box center [477, 261] width 313 height 176
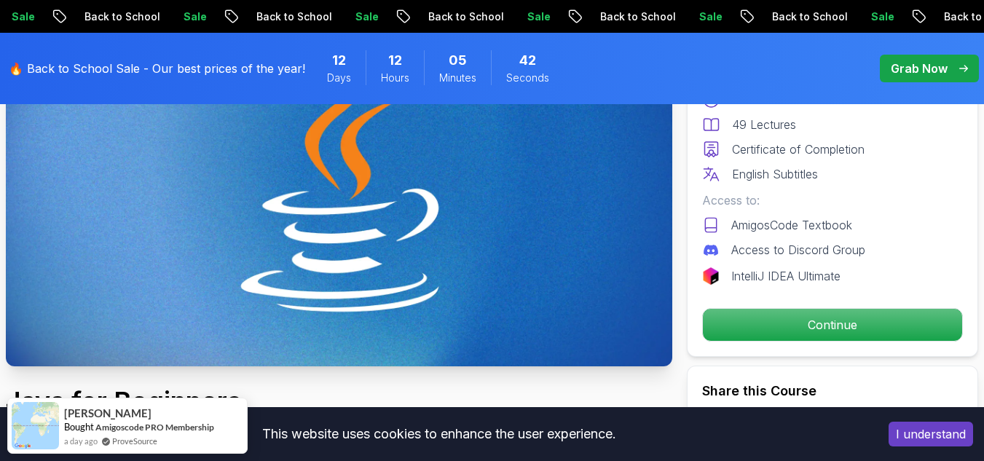
scroll to position [203, 0]
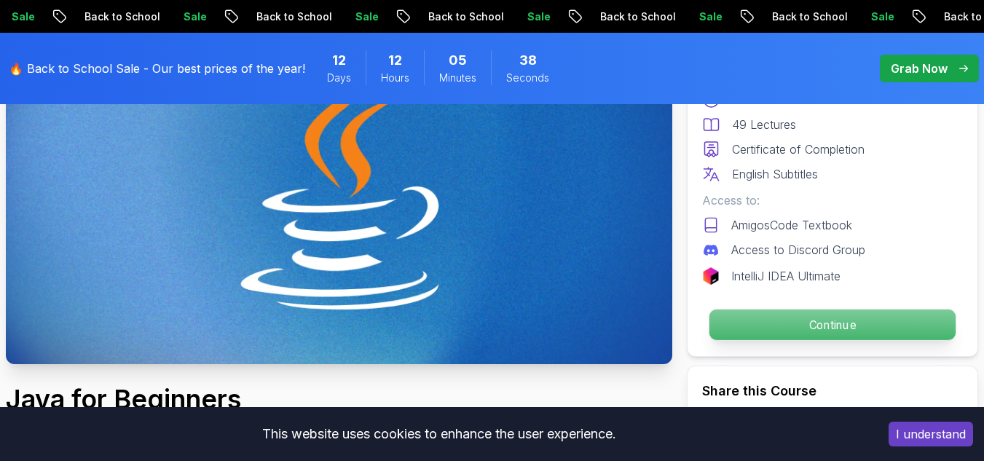
click at [806, 322] on p "Continue" at bounding box center [833, 325] width 246 height 31
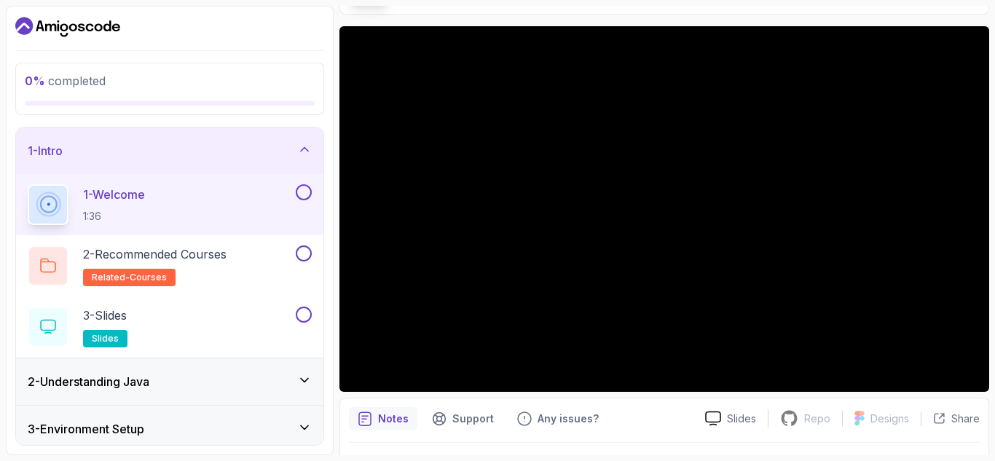
click at [302, 142] on icon at bounding box center [304, 149] width 15 height 15
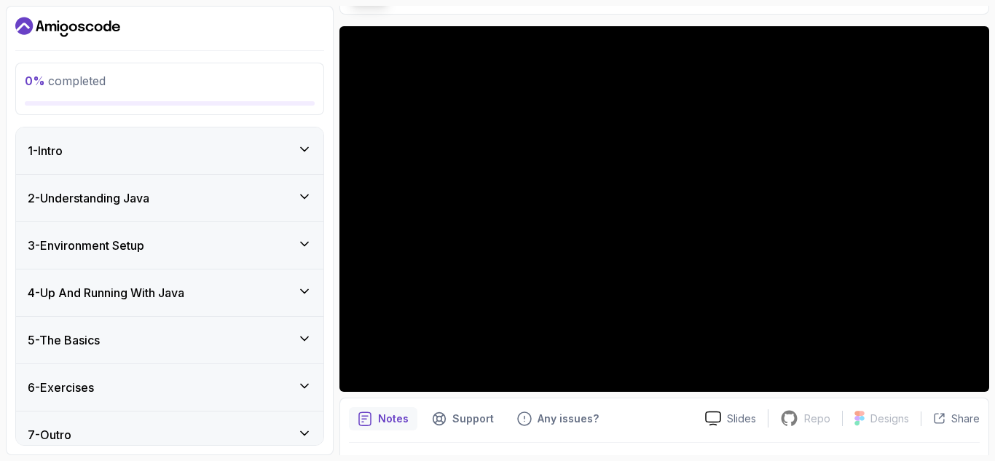
scroll to position [13, 0]
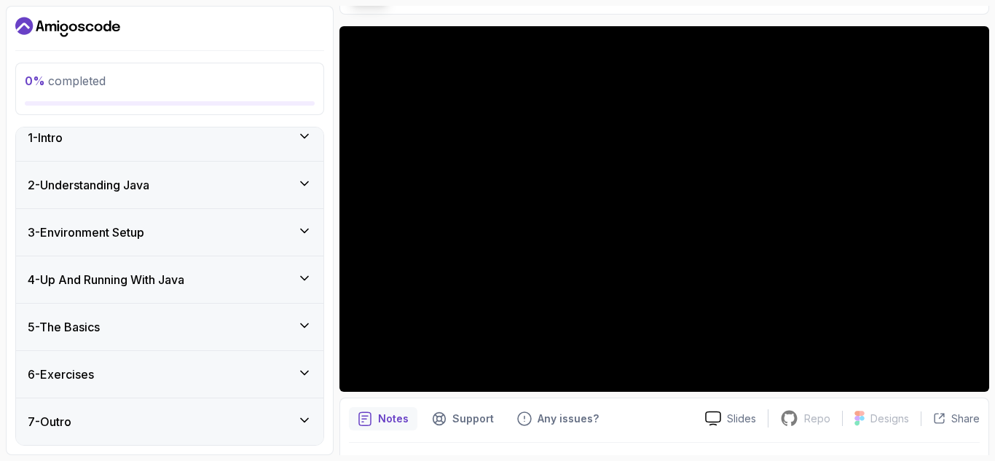
click at [228, 190] on div "2 - Understanding Java" at bounding box center [170, 184] width 284 height 17
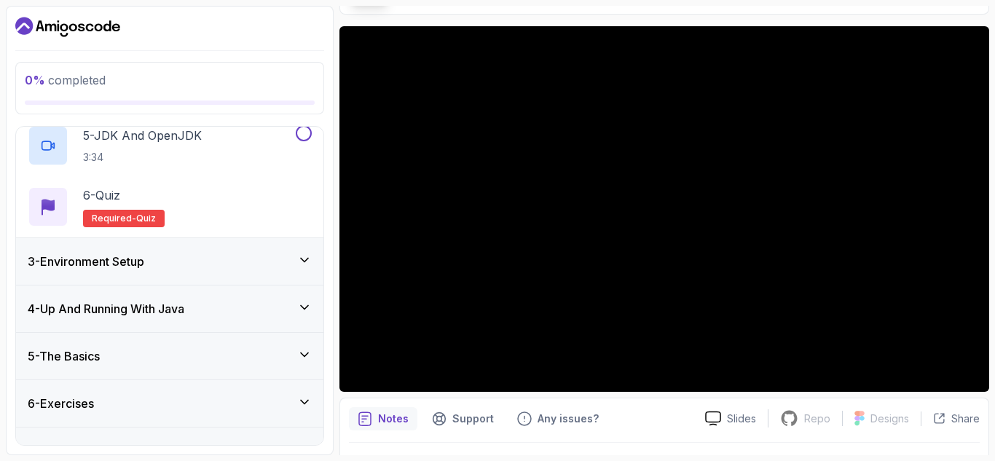
scroll to position [351, 0]
click at [270, 261] on div "3 - Environment Setup" at bounding box center [170, 260] width 284 height 17
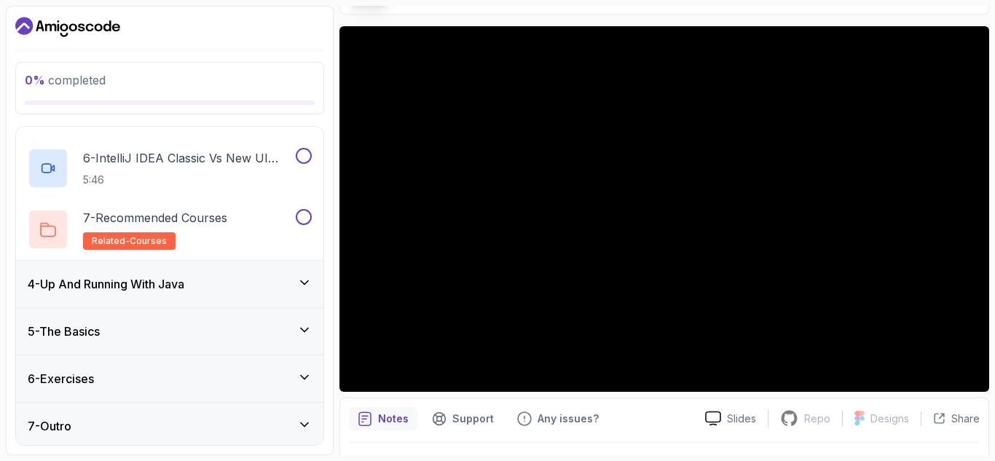
scroll to position [437, 0]
click at [248, 286] on div "4 - Up And Running With Java" at bounding box center [170, 283] width 284 height 17
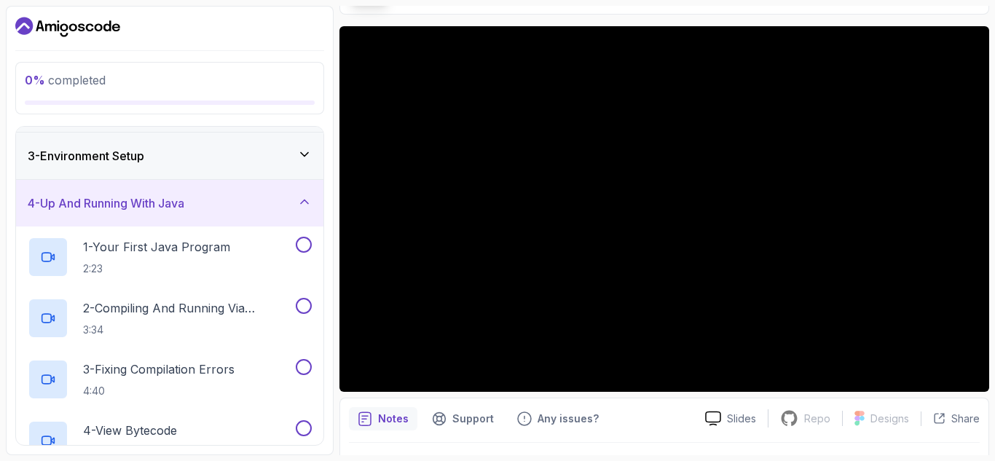
scroll to position [85, 0]
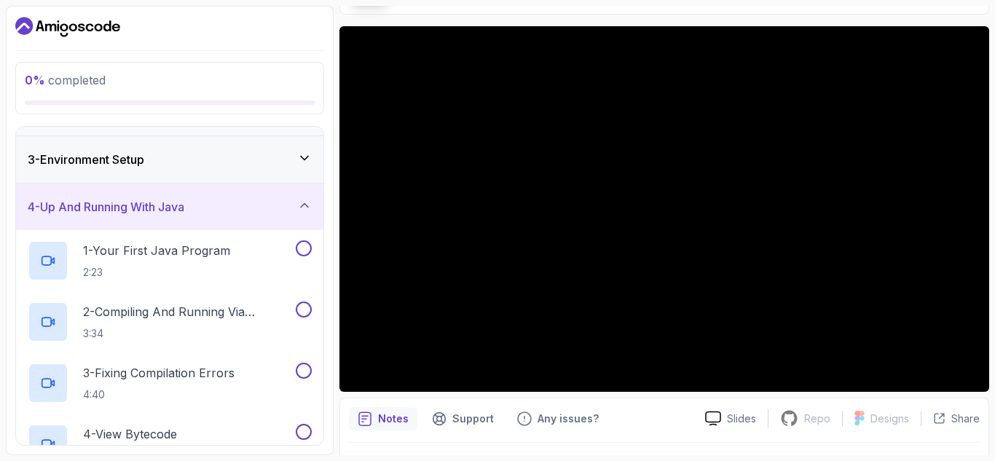
click at [302, 201] on icon at bounding box center [304, 205] width 15 height 15
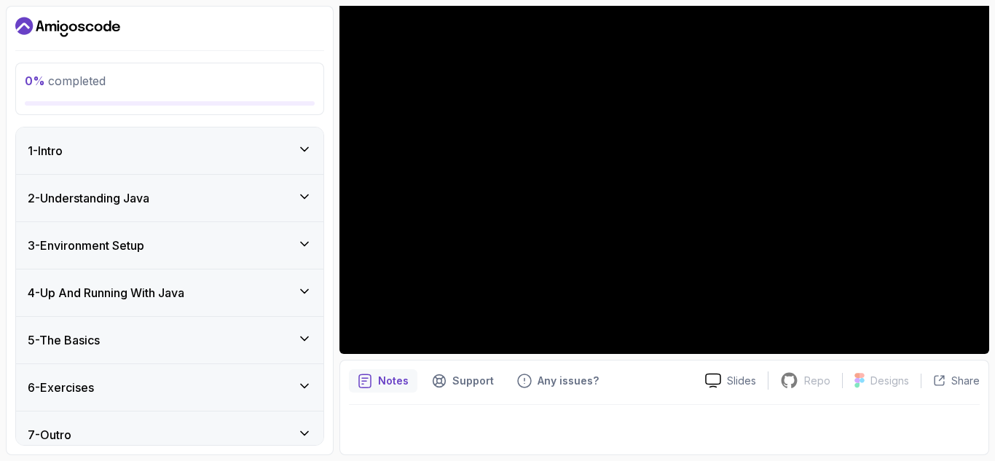
scroll to position [0, 0]
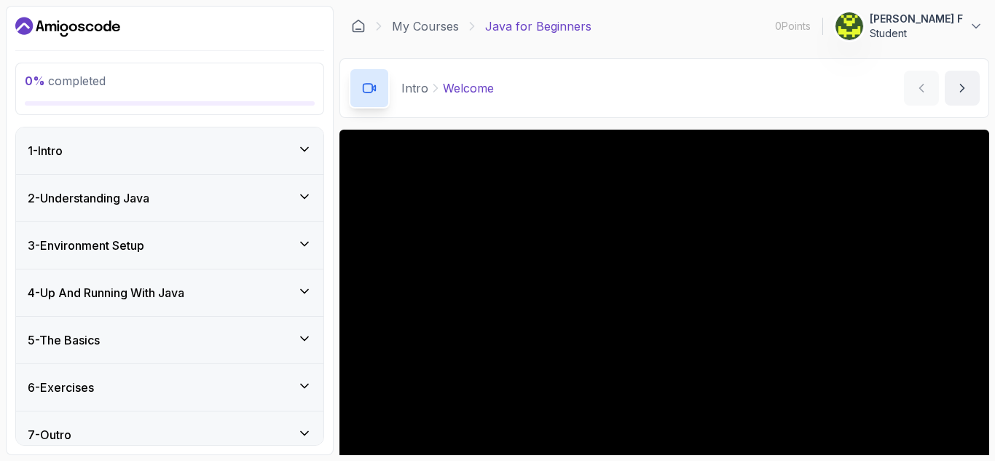
click at [213, 153] on div "1 - Intro" at bounding box center [170, 150] width 284 height 17
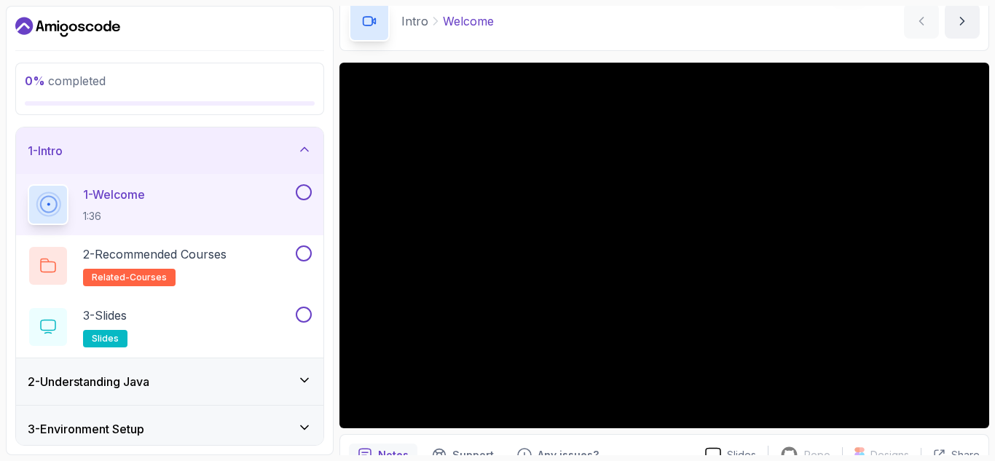
scroll to position [68, 0]
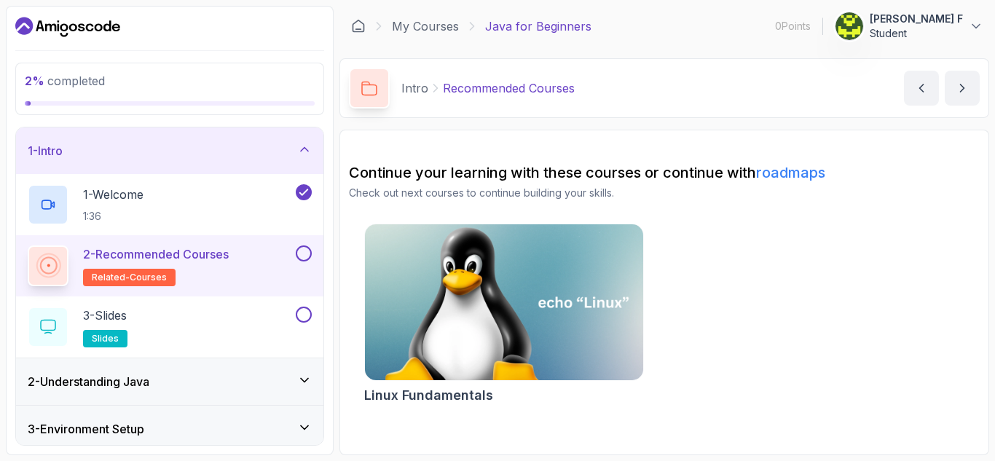
click at [473, 292] on img at bounding box center [504, 303] width 292 height 164
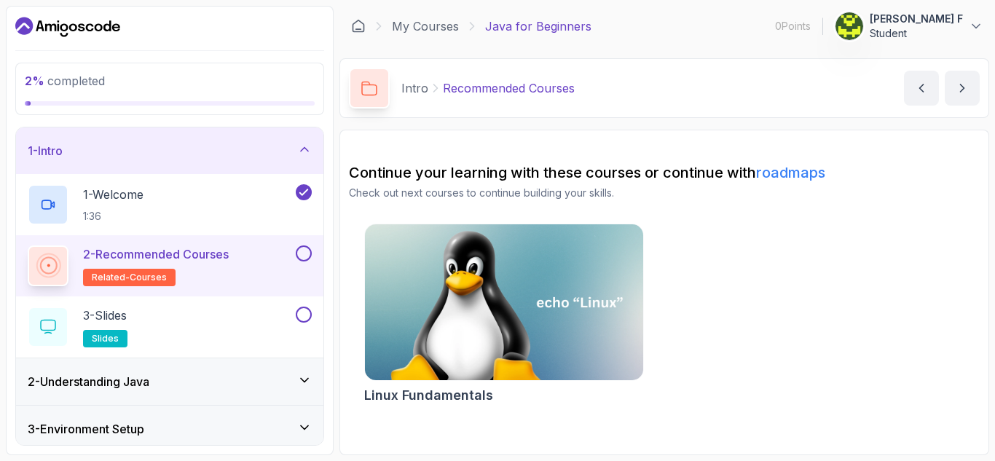
click at [803, 172] on link "roadmaps" at bounding box center [790, 172] width 69 height 17
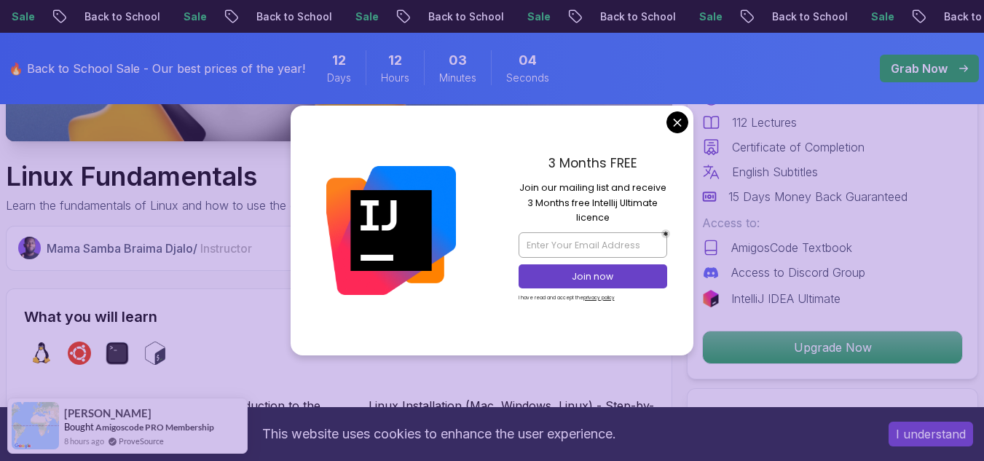
scroll to position [427, 0]
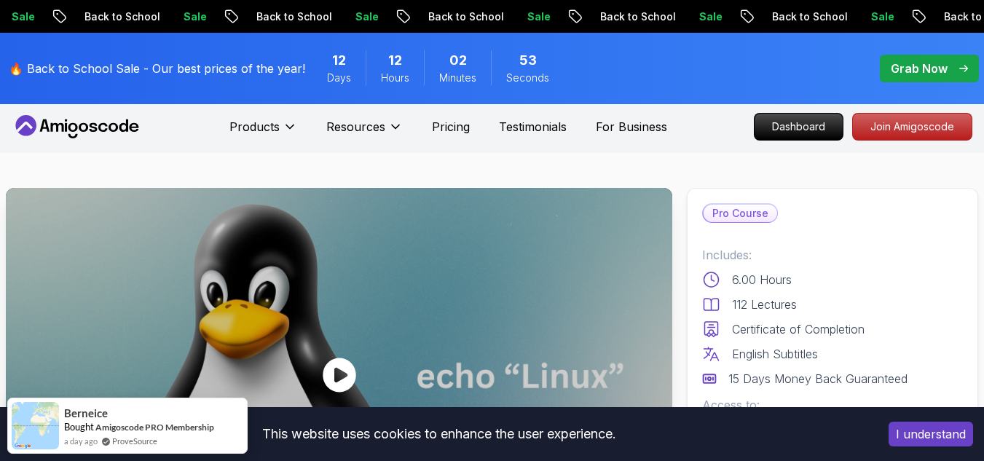
scroll to position [0, 0]
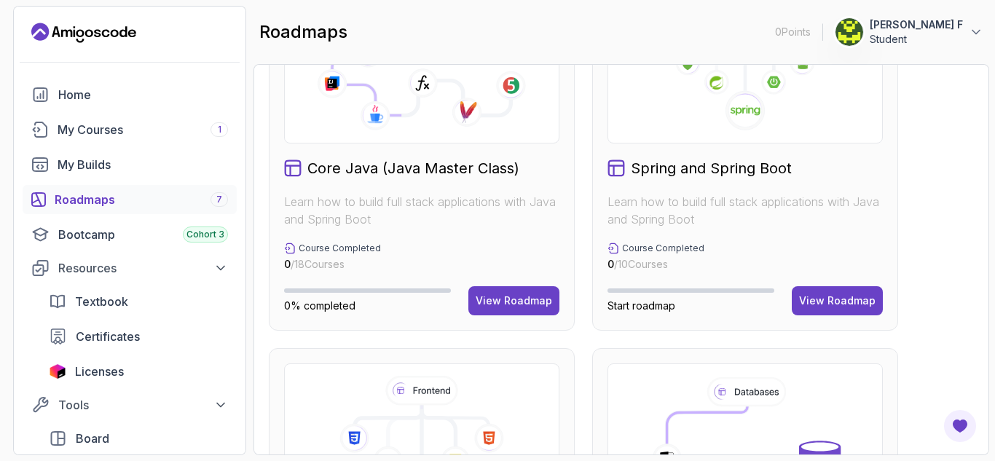
scroll to position [474, 0]
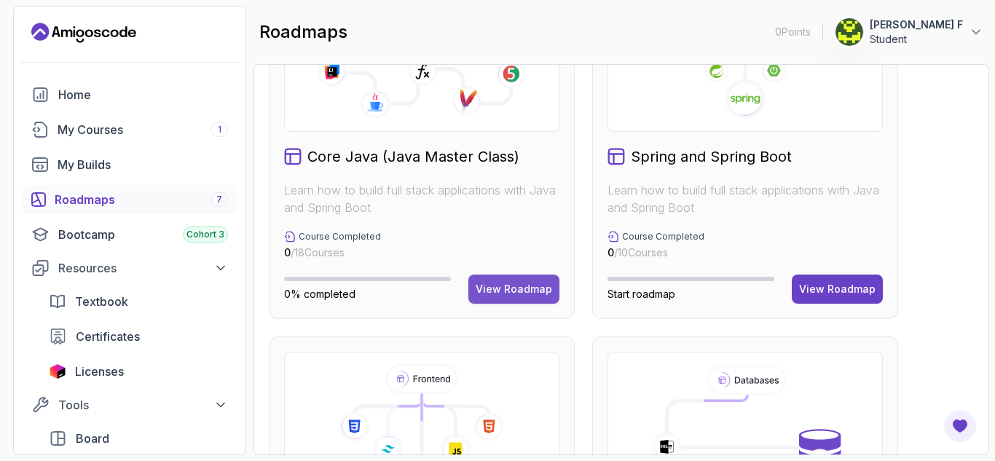
click at [508, 282] on div "View Roadmap" at bounding box center [514, 289] width 76 height 15
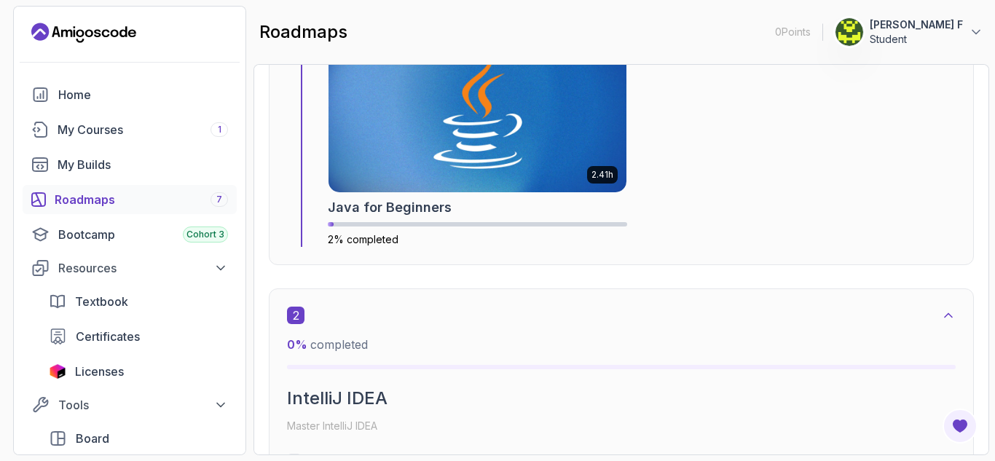
scroll to position [746, 0]
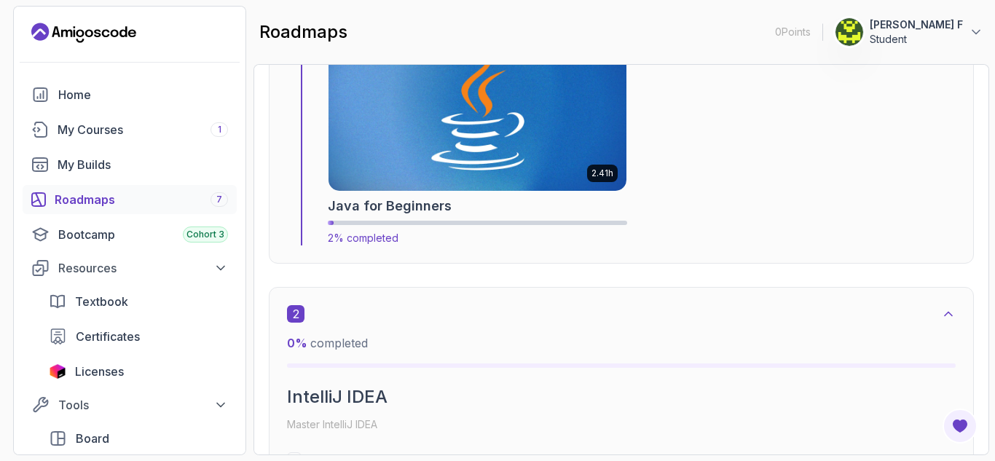
click at [380, 197] on h2 "Java for Beginners" at bounding box center [390, 206] width 124 height 20
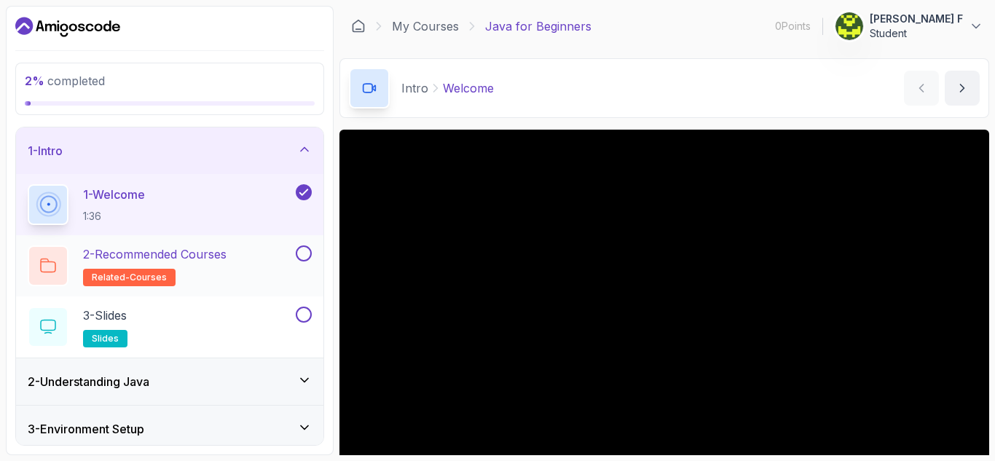
click at [305, 256] on button at bounding box center [304, 253] width 16 height 16
click at [193, 321] on div "3 - Slides slides" at bounding box center [160, 327] width 265 height 41
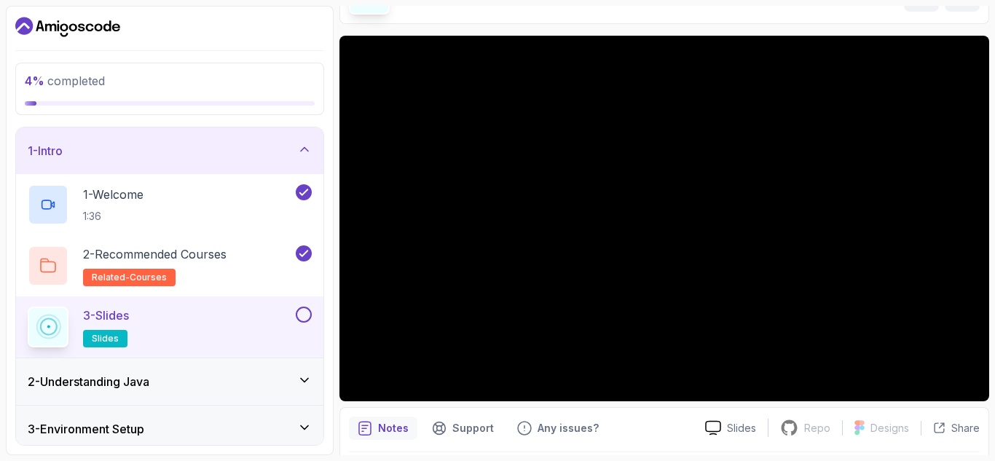
scroll to position [141, 0]
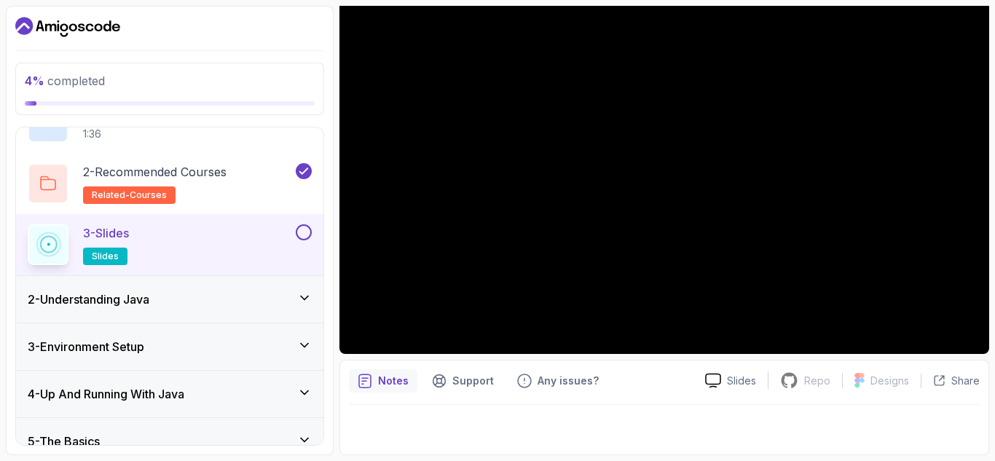
click at [161, 309] on div "2 - Understanding Java" at bounding box center [169, 299] width 307 height 47
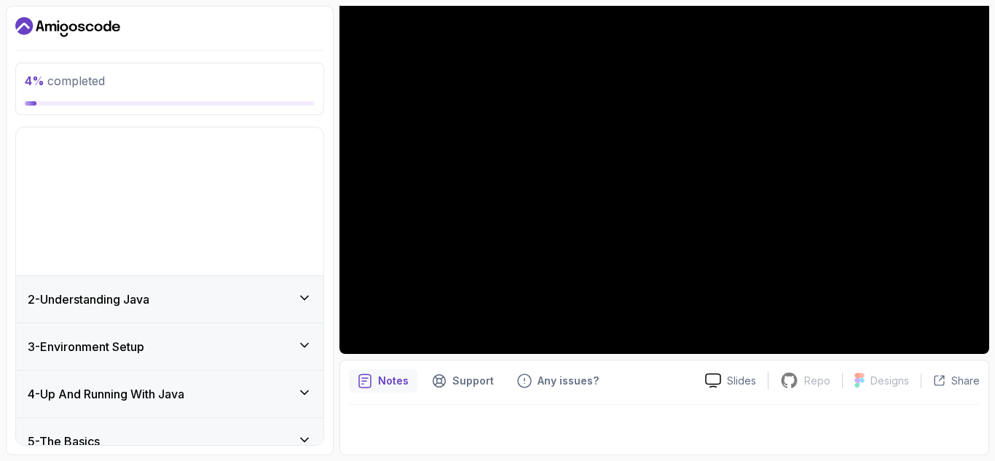
scroll to position [13, 0]
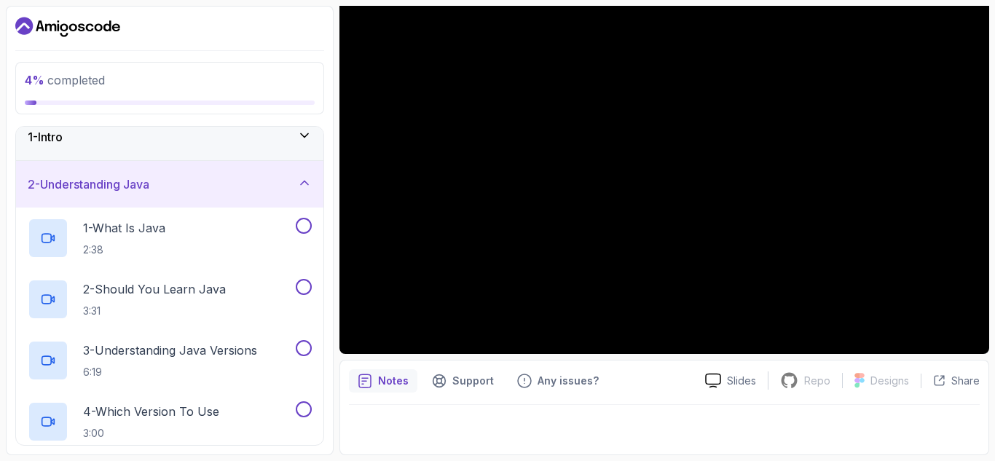
click at [154, 139] on div "1 - Intro" at bounding box center [170, 136] width 284 height 17
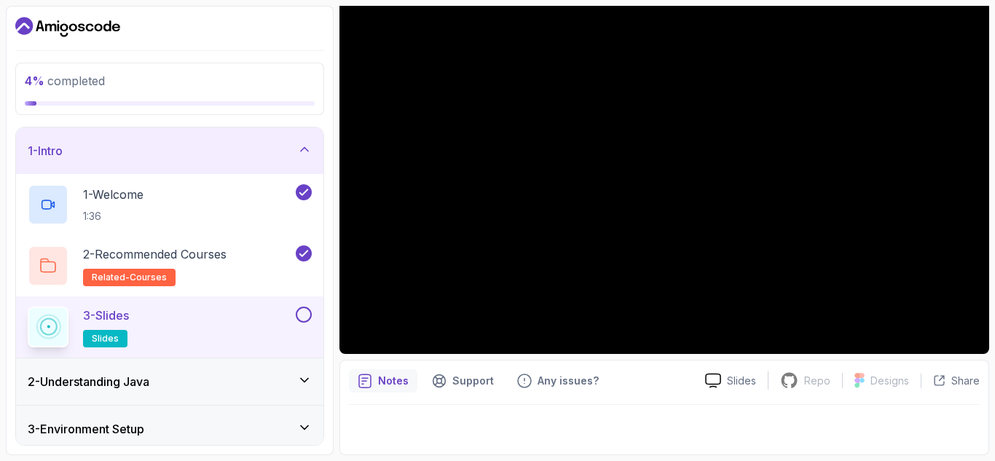
scroll to position [120, 0]
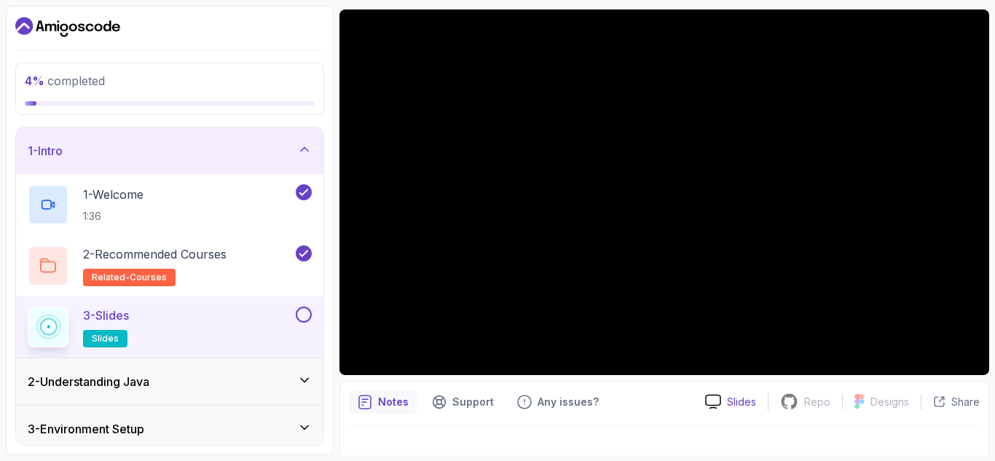
click at [718, 401] on icon at bounding box center [713, 401] width 16 height 15
click at [306, 310] on button at bounding box center [304, 315] width 16 height 16
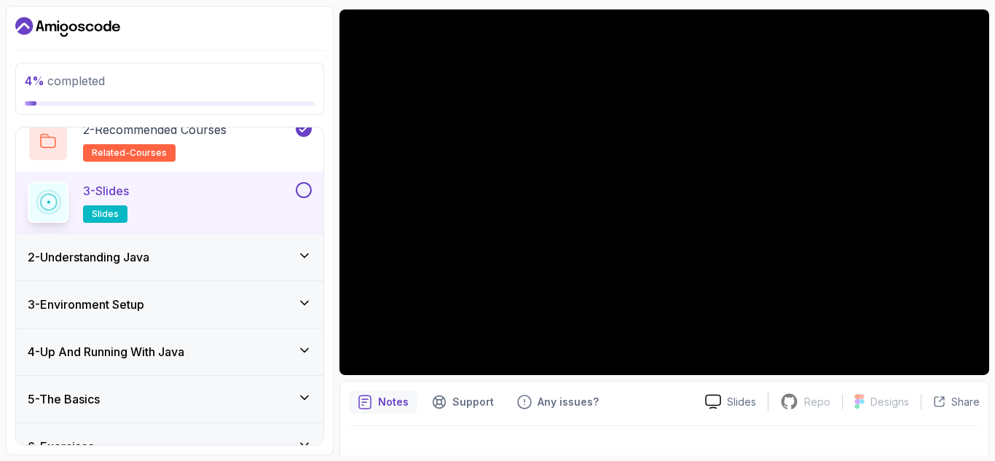
scroll to position [127, 0]
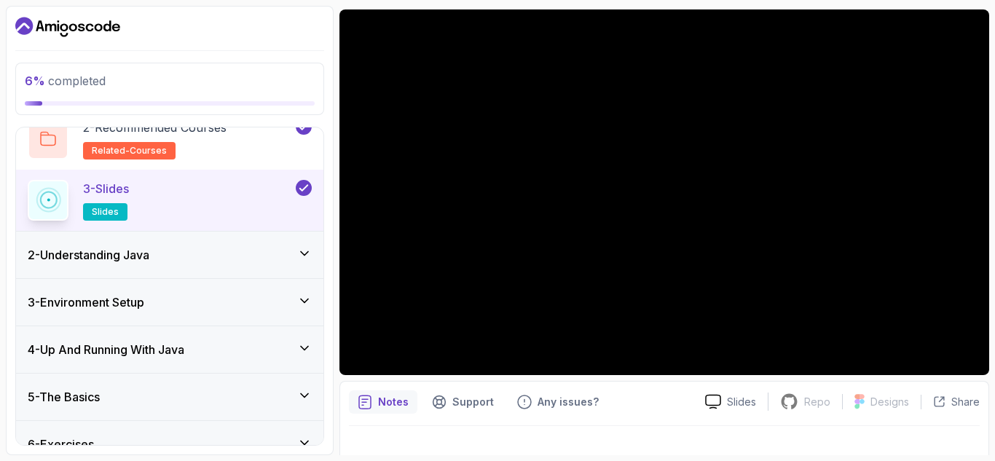
click at [231, 256] on div "2 - Understanding Java" at bounding box center [170, 254] width 284 height 17
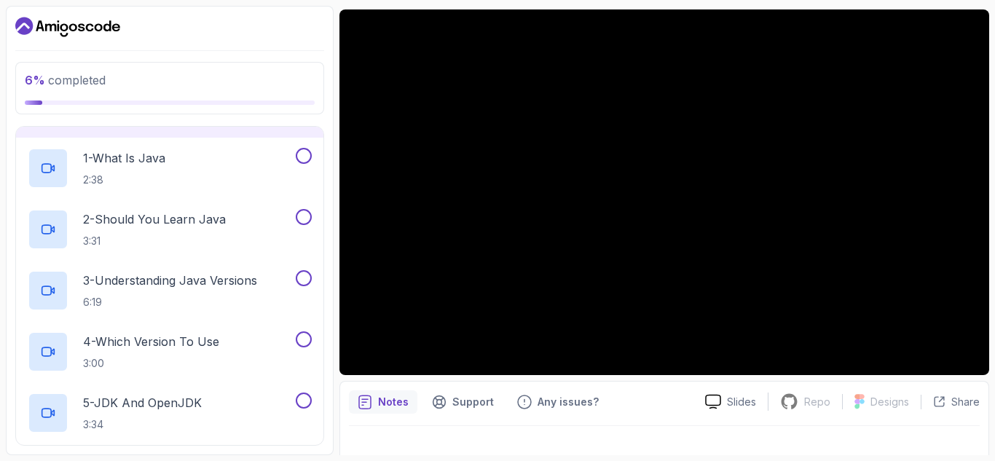
scroll to position [0, 0]
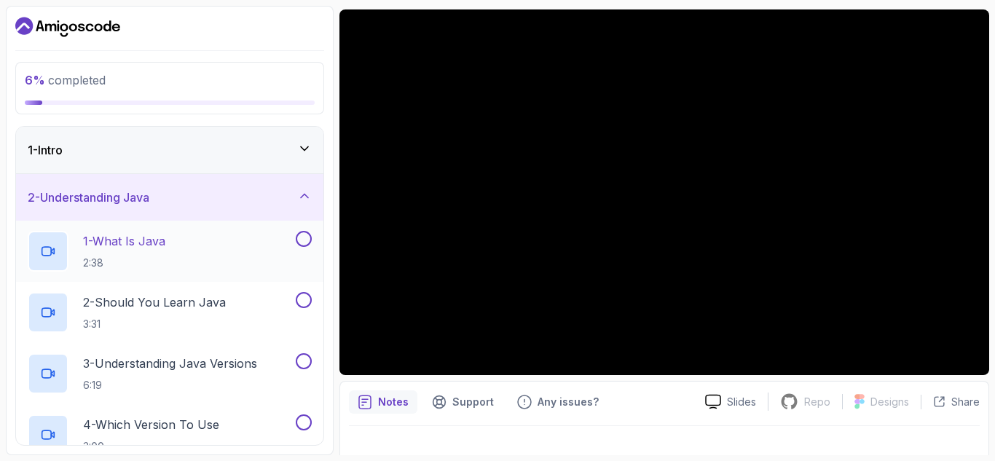
click at [178, 253] on div "1 - What Is Java 2:38" at bounding box center [160, 251] width 265 height 41
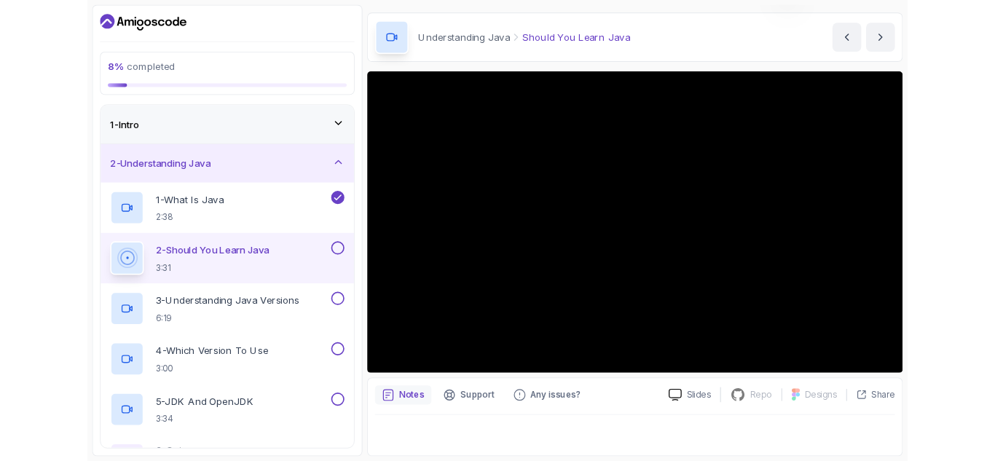
scroll to position [120, 0]
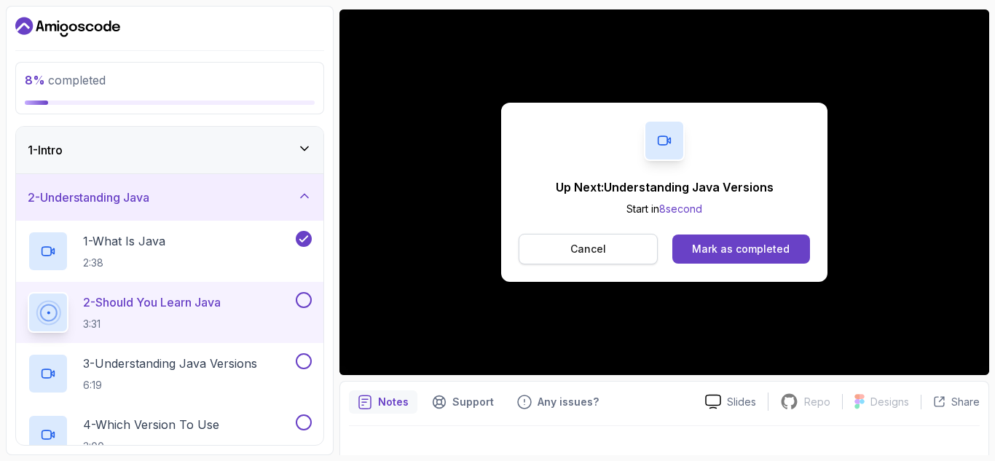
click at [580, 252] on p "Cancel" at bounding box center [588, 249] width 36 height 15
